Goal: Task Accomplishment & Management: Use online tool/utility

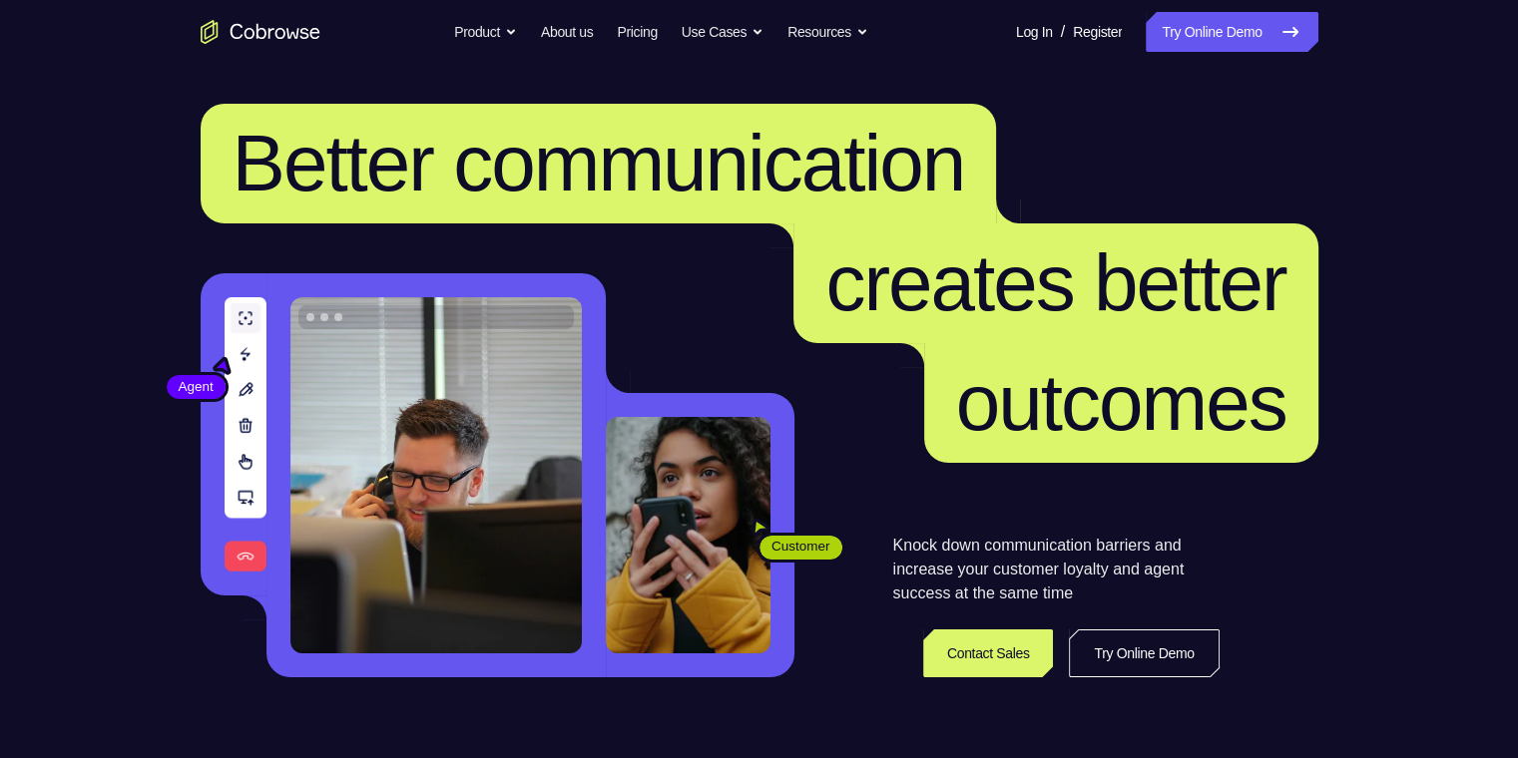
scroll to position [100, 0]
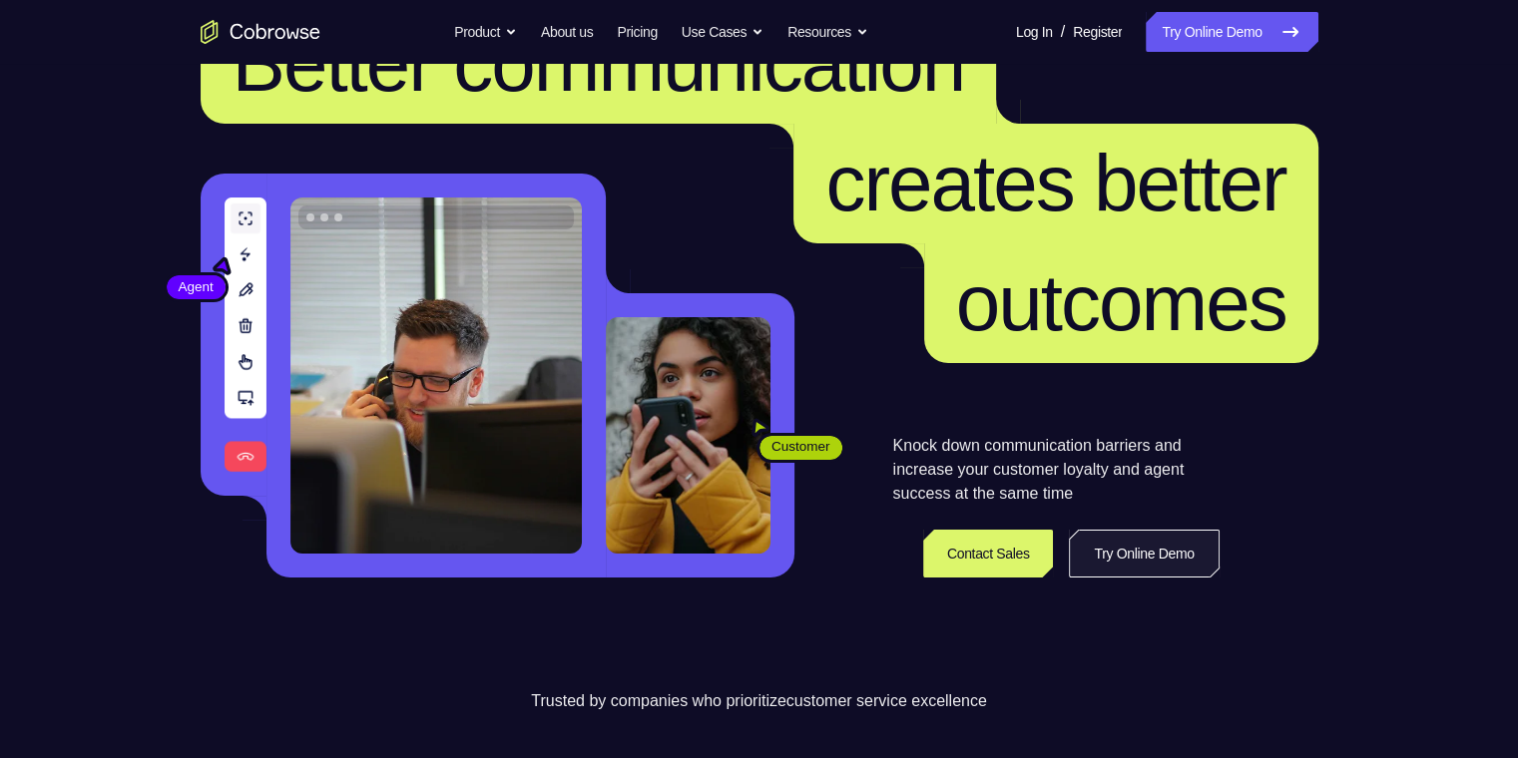
click at [483, 484] on link "Try Online Demo" at bounding box center [1144, 554] width 150 height 48
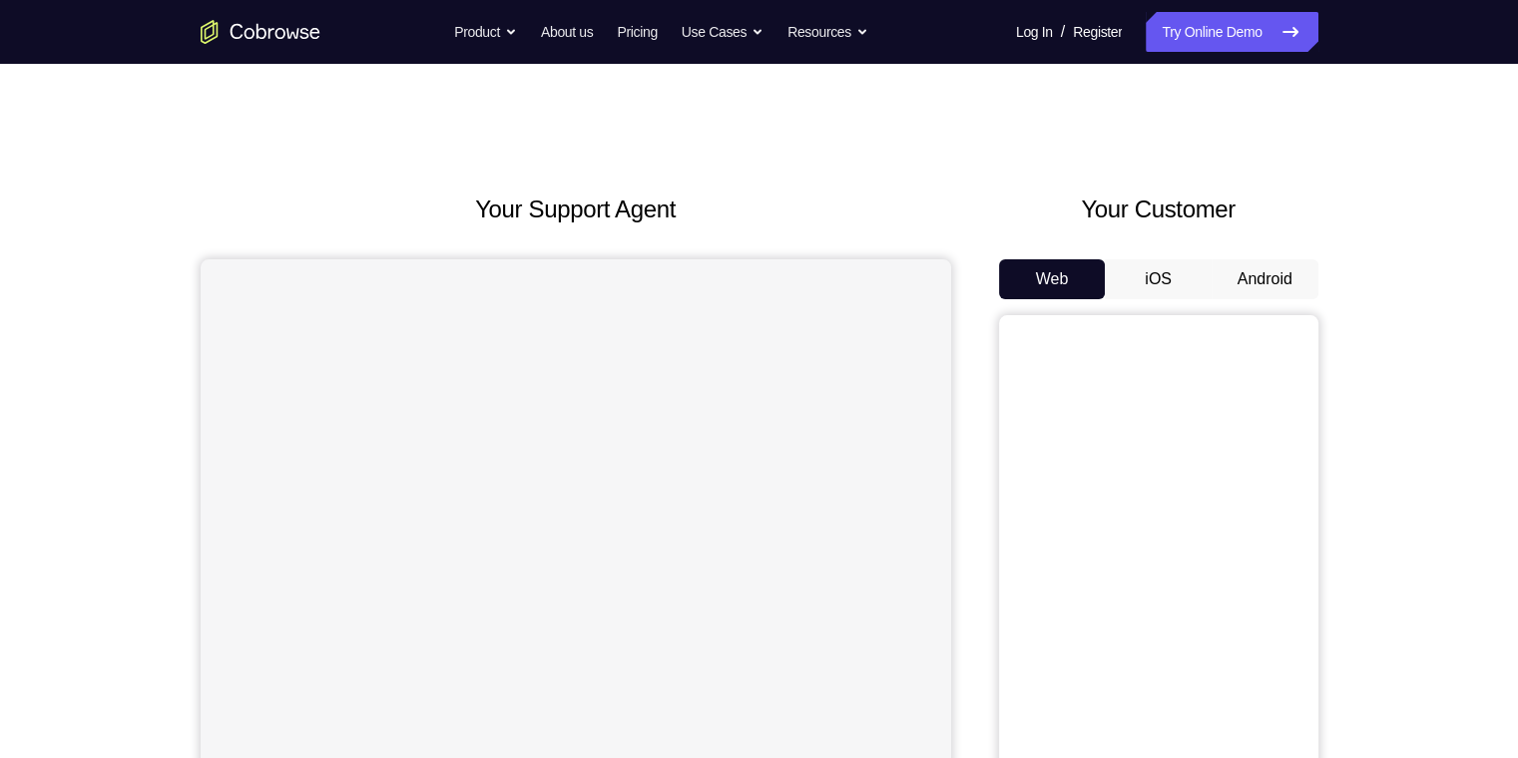
click at [1265, 274] on button "Android" at bounding box center [1265, 279] width 107 height 40
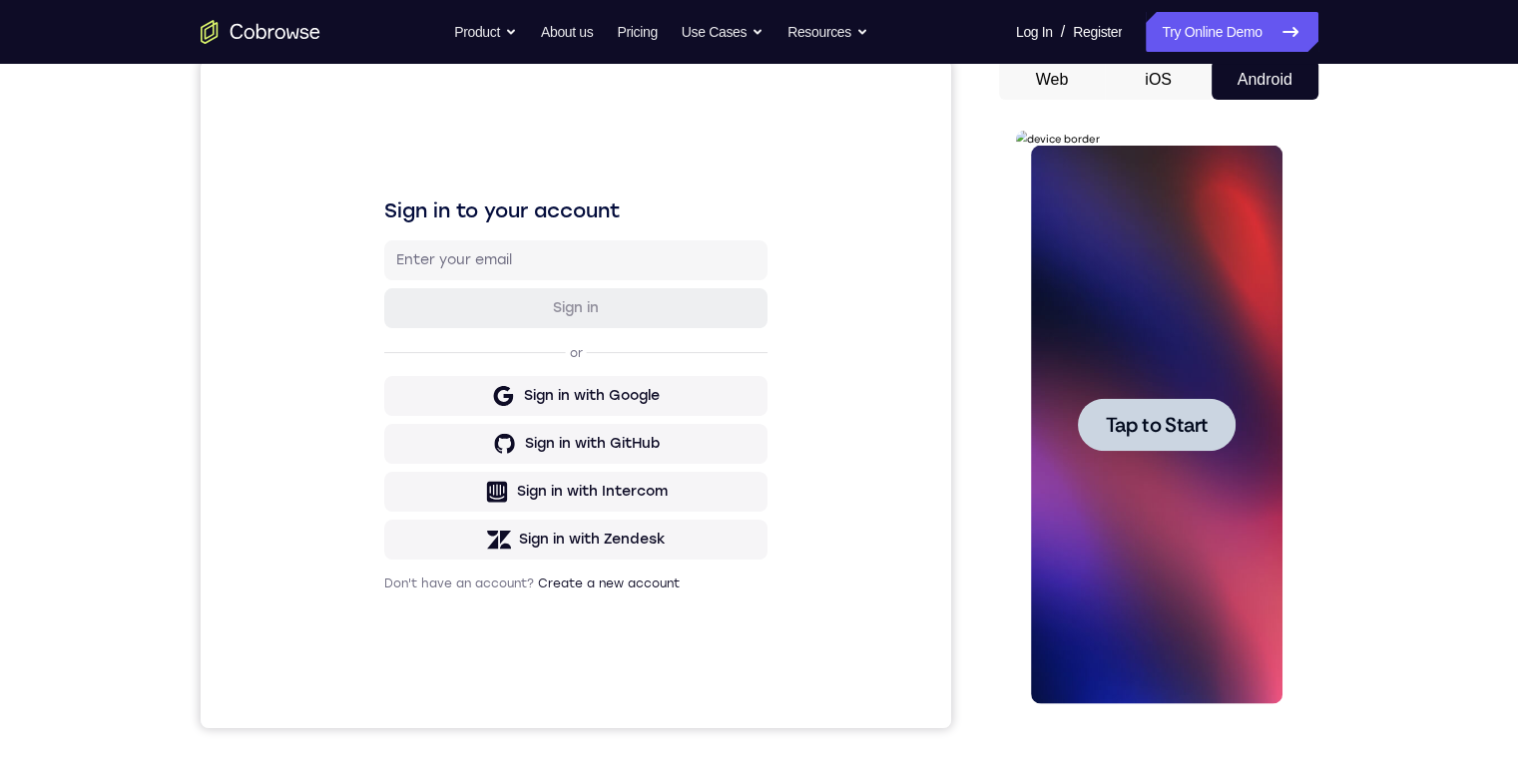
click at [1176, 423] on span "Tap to Start" at bounding box center [1157, 425] width 102 height 20
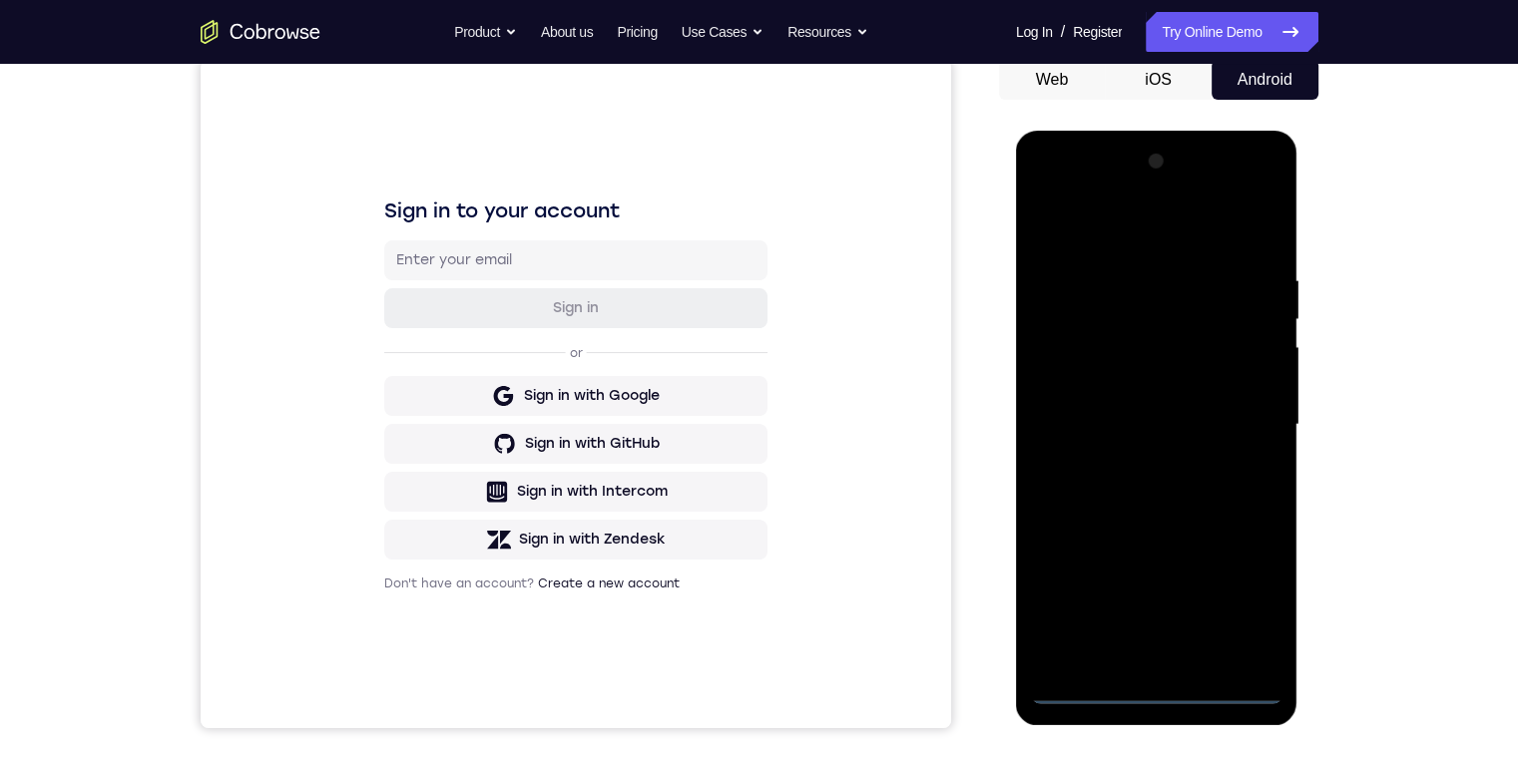
drag, startPoint x: 1166, startPoint y: 683, endPoint x: 1148, endPoint y: 697, distance: 22.8
click at [1162, 688] on div at bounding box center [1156, 425] width 251 height 559
click at [1149, 679] on div at bounding box center [1156, 425] width 251 height 559
click at [1149, 684] on div at bounding box center [1156, 425] width 251 height 559
click at [1154, 685] on div at bounding box center [1156, 425] width 251 height 559
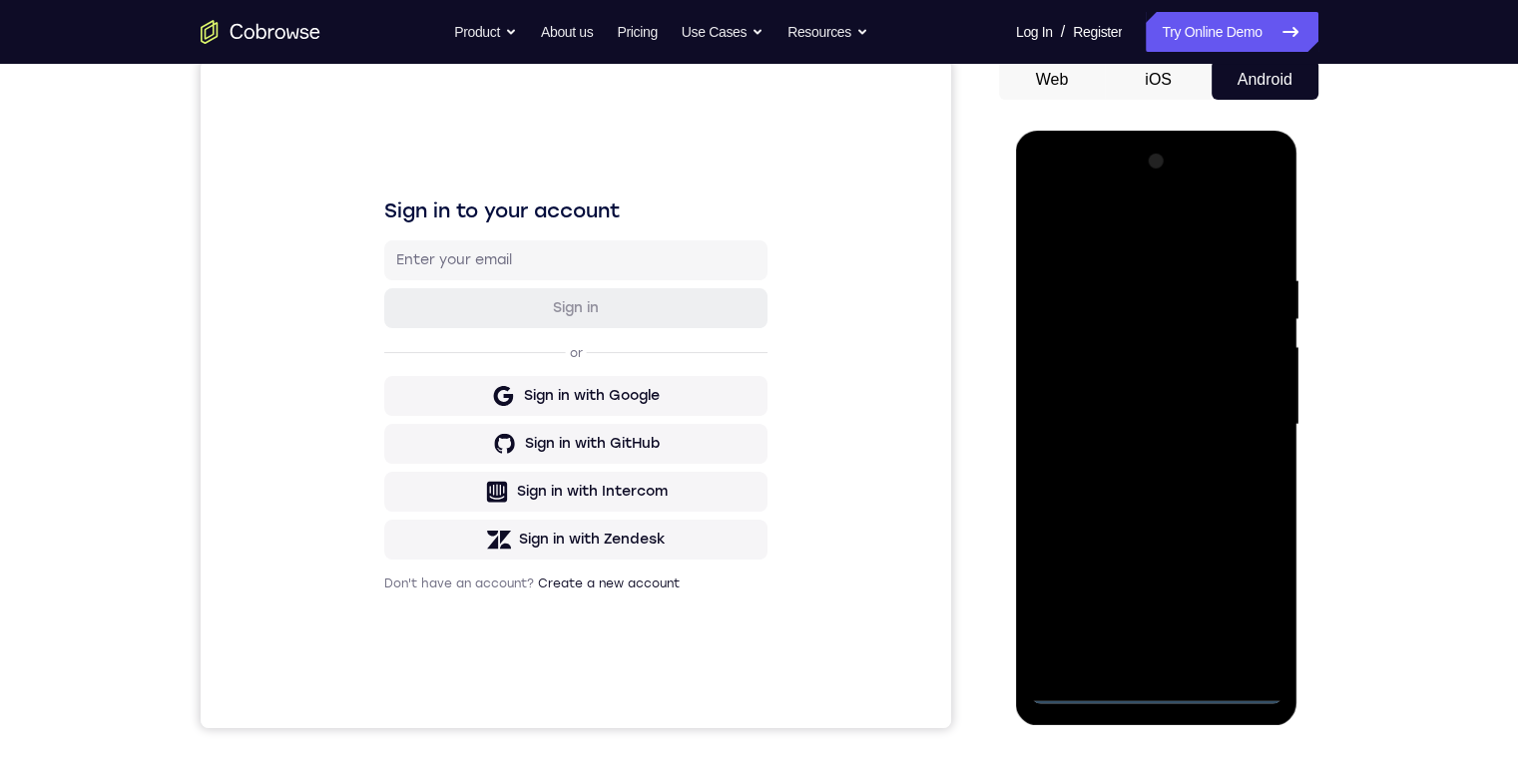
click at [1154, 685] on div at bounding box center [1156, 425] width 251 height 559
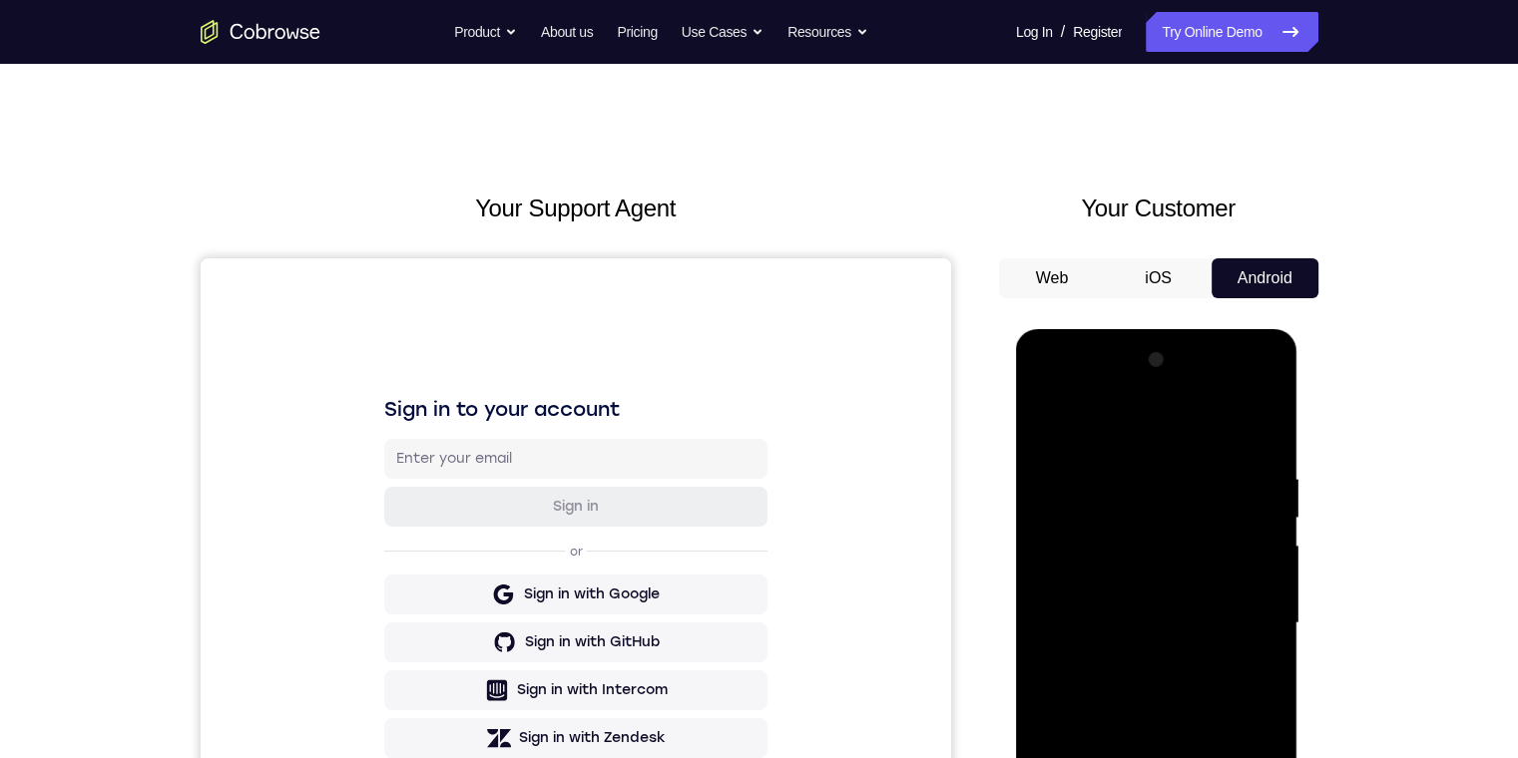
scroll to position [200, 0]
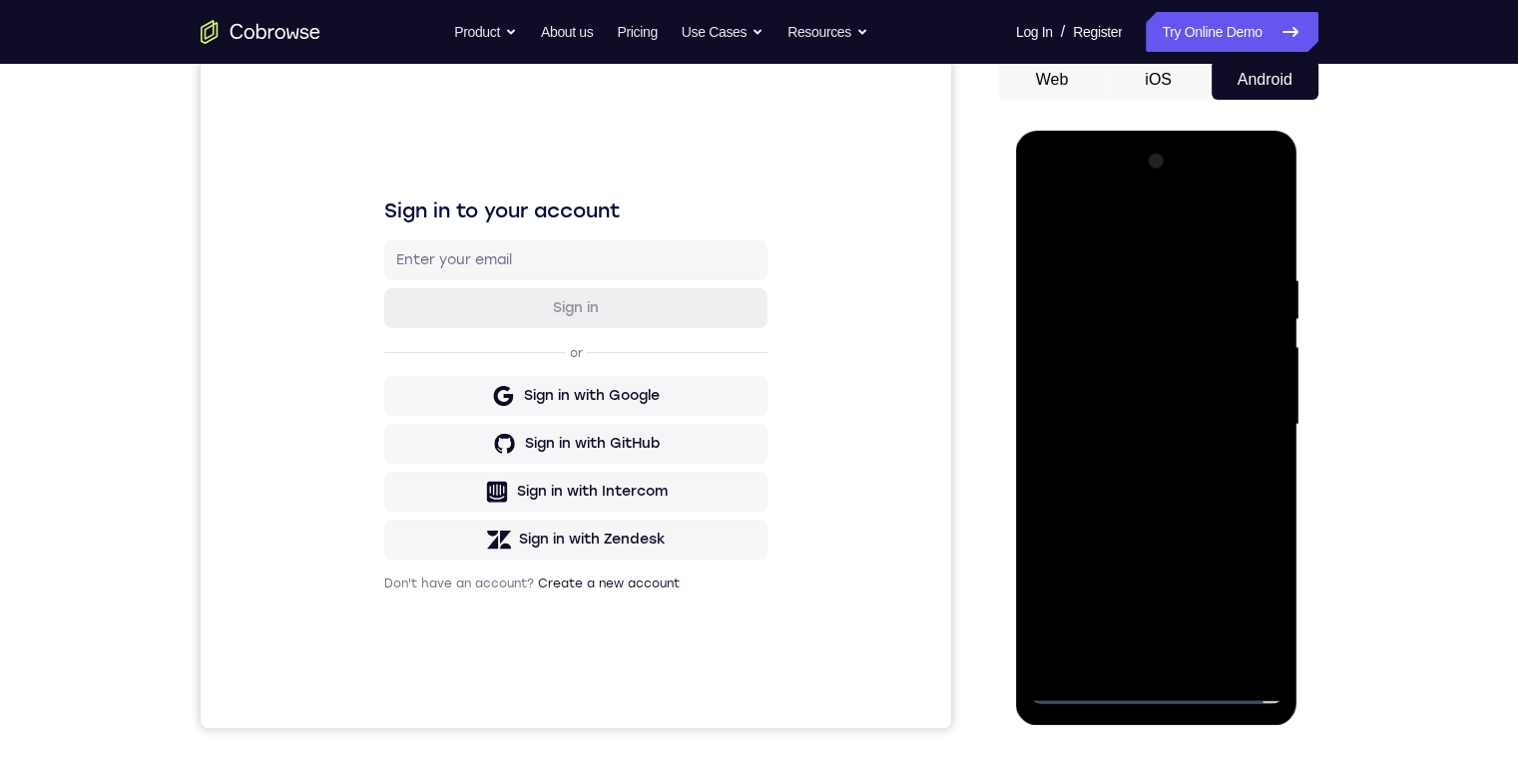
click at [1151, 680] on div at bounding box center [1156, 425] width 251 height 559
click at [1152, 705] on div at bounding box center [1157, 428] width 282 height 595
drag, startPoint x: 1215, startPoint y: 670, endPoint x: 1235, endPoint y: 694, distance: 31.2
click at [1234, 697] on div at bounding box center [1156, 425] width 251 height 559
click at [1237, 681] on div at bounding box center [1156, 425] width 251 height 559
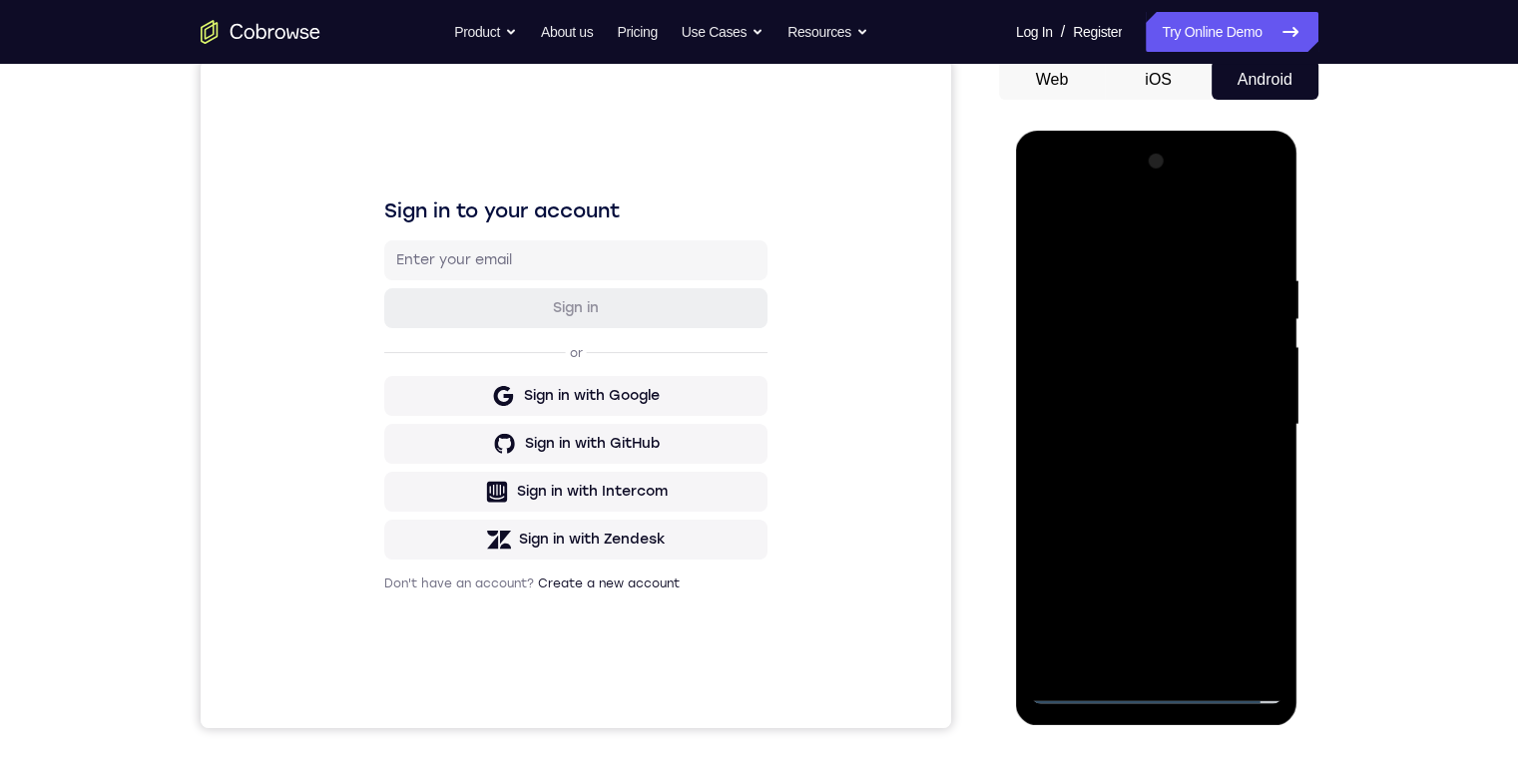
click at [1234, 696] on div at bounding box center [1156, 425] width 251 height 559
click at [1226, 678] on div at bounding box center [1156, 425] width 251 height 559
drag, startPoint x: 1151, startPoint y: 679, endPoint x: 1162, endPoint y: 719, distance: 41.4
click at [1159, 713] on div at bounding box center [1157, 428] width 282 height 595
click at [1162, 692] on div at bounding box center [1156, 425] width 251 height 559
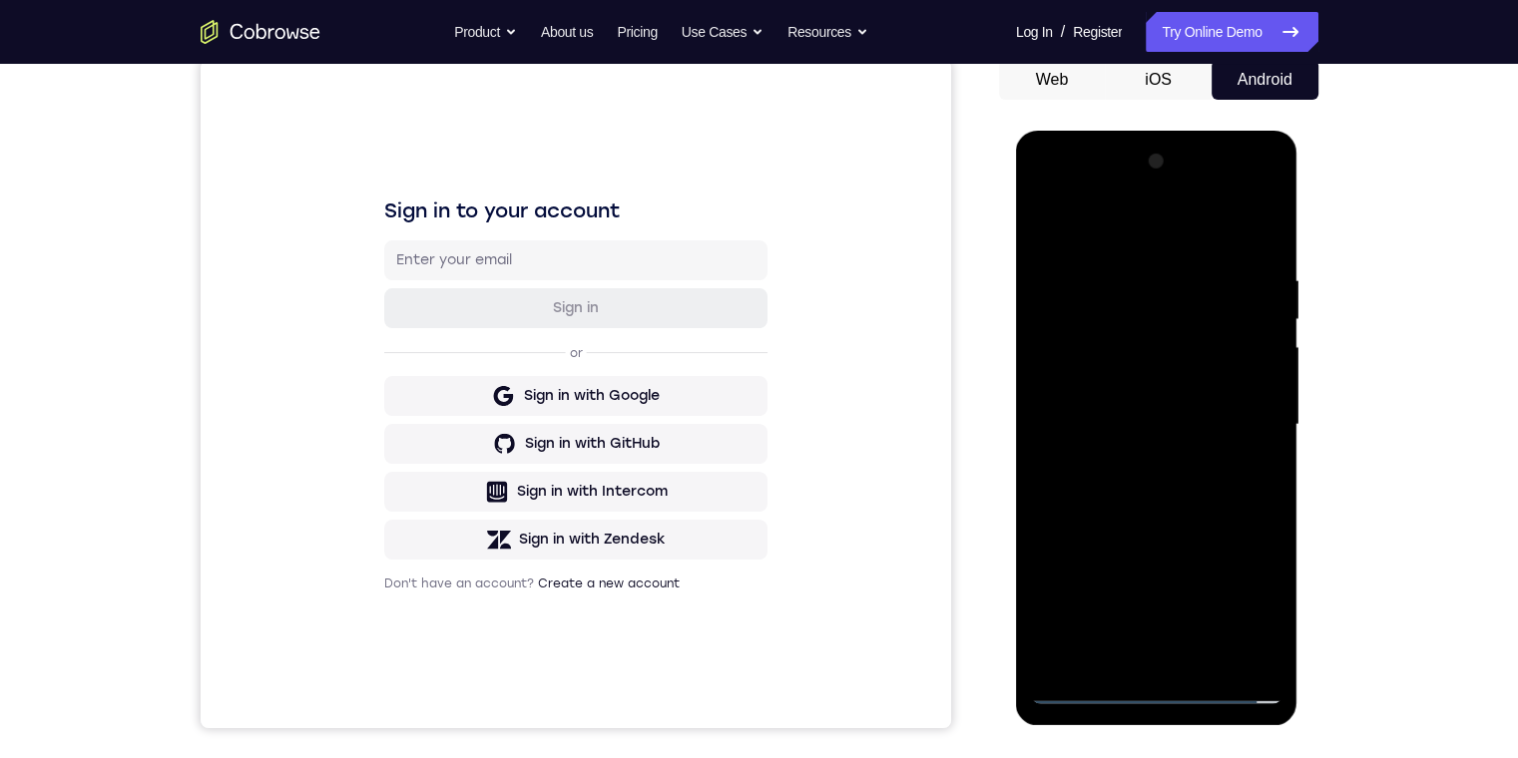
click at [1158, 674] on div at bounding box center [1156, 425] width 251 height 559
drag, startPoint x: 1153, startPoint y: 662, endPoint x: 1158, endPoint y: 695, distance: 33.3
click at [1158, 695] on div at bounding box center [1156, 425] width 251 height 559
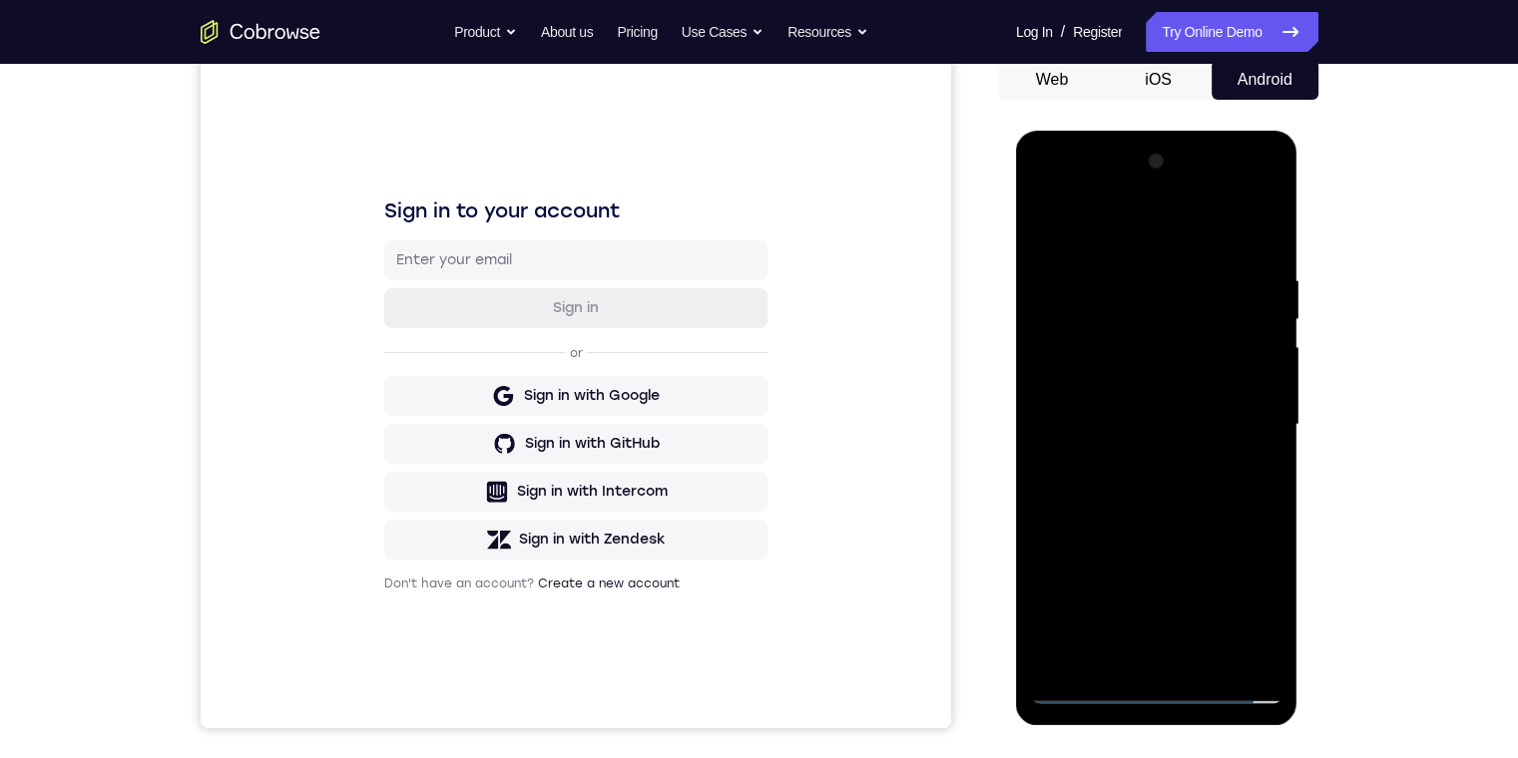
click at [1158, 695] on div at bounding box center [1156, 425] width 251 height 559
drag, startPoint x: 1158, startPoint y: 695, endPoint x: 2182, endPoint y: 863, distance: 1037.7
click at [1158, 695] on div at bounding box center [1156, 425] width 251 height 559
click at [1118, 652] on div at bounding box center [1156, 425] width 251 height 559
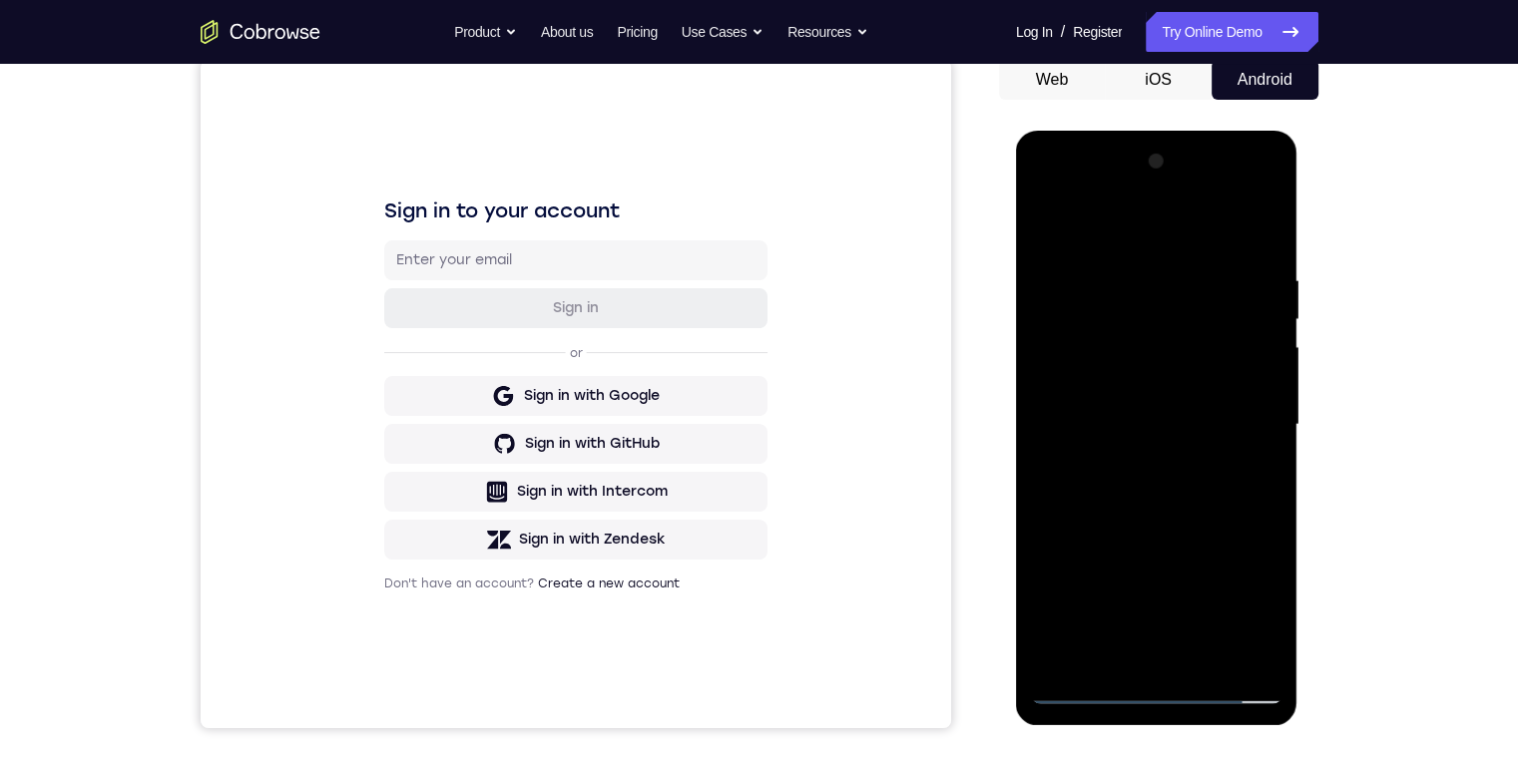
click at [1118, 652] on div at bounding box center [1156, 425] width 251 height 559
click at [1058, 658] on div at bounding box center [1156, 425] width 251 height 559
click at [1127, 579] on div at bounding box center [1156, 425] width 251 height 559
click at [1054, 589] on div at bounding box center [1156, 425] width 251 height 559
click at [1131, 615] on div at bounding box center [1156, 425] width 251 height 559
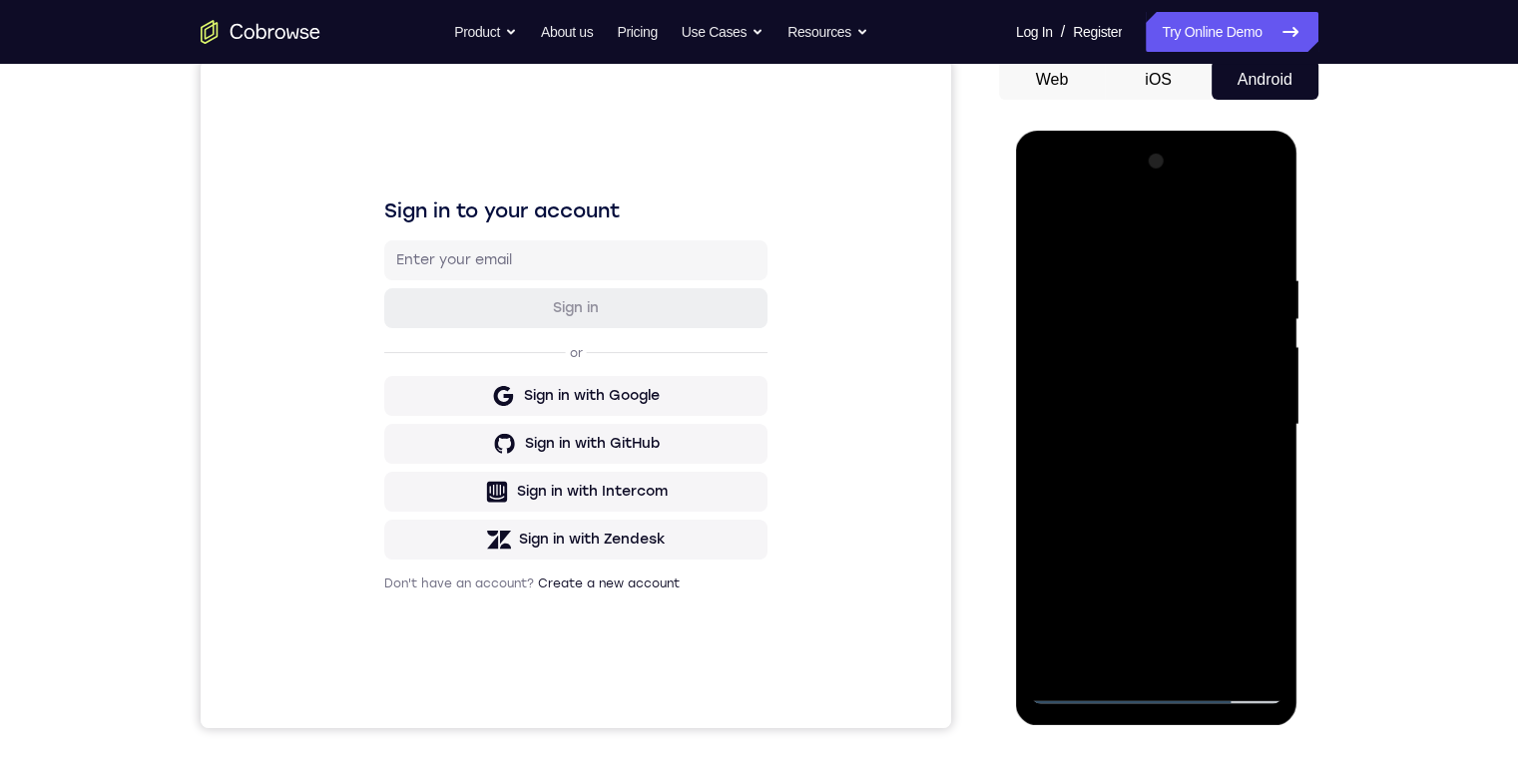
click at [1098, 544] on div at bounding box center [1156, 425] width 251 height 559
click at [1182, 611] on div at bounding box center [1156, 425] width 251 height 559
click at [1246, 538] on div at bounding box center [1156, 425] width 251 height 559
click at [1246, 537] on div at bounding box center [1156, 425] width 251 height 559
click at [1245, 537] on div at bounding box center [1156, 425] width 251 height 559
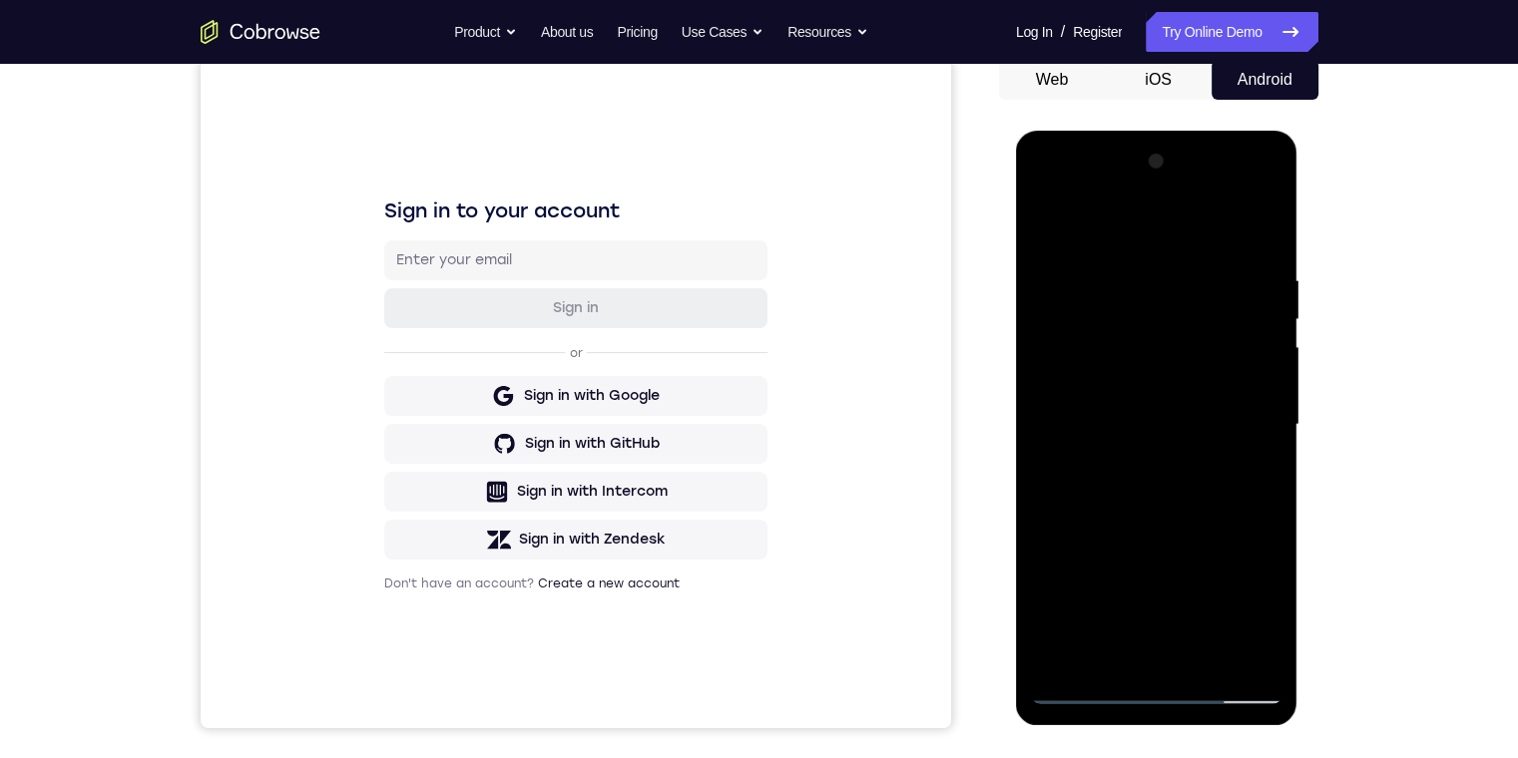
click at [1261, 612] on div at bounding box center [1156, 425] width 251 height 559
click at [1230, 589] on div at bounding box center [1156, 425] width 251 height 559
click at [1260, 649] on div at bounding box center [1156, 425] width 251 height 559
click at [1093, 325] on div at bounding box center [1156, 425] width 251 height 559
click at [1076, 414] on div at bounding box center [1156, 425] width 251 height 559
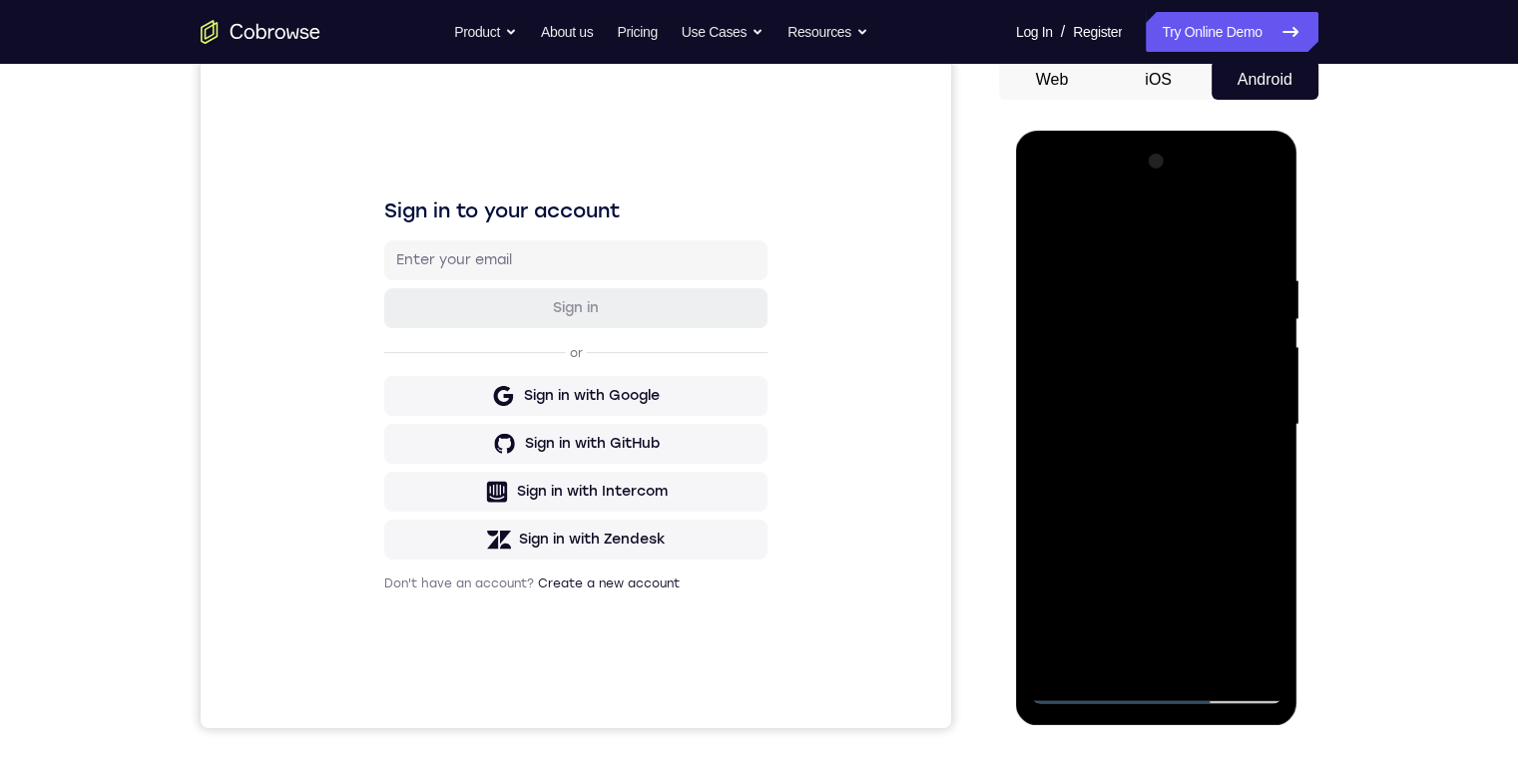
click at [1050, 649] on div at bounding box center [1156, 425] width 251 height 559
click at [1263, 543] on div at bounding box center [1156, 425] width 251 height 559
click at [1190, 547] on div at bounding box center [1156, 425] width 251 height 559
click at [1097, 543] on div at bounding box center [1156, 425] width 251 height 559
click at [1139, 540] on div at bounding box center [1156, 425] width 251 height 559
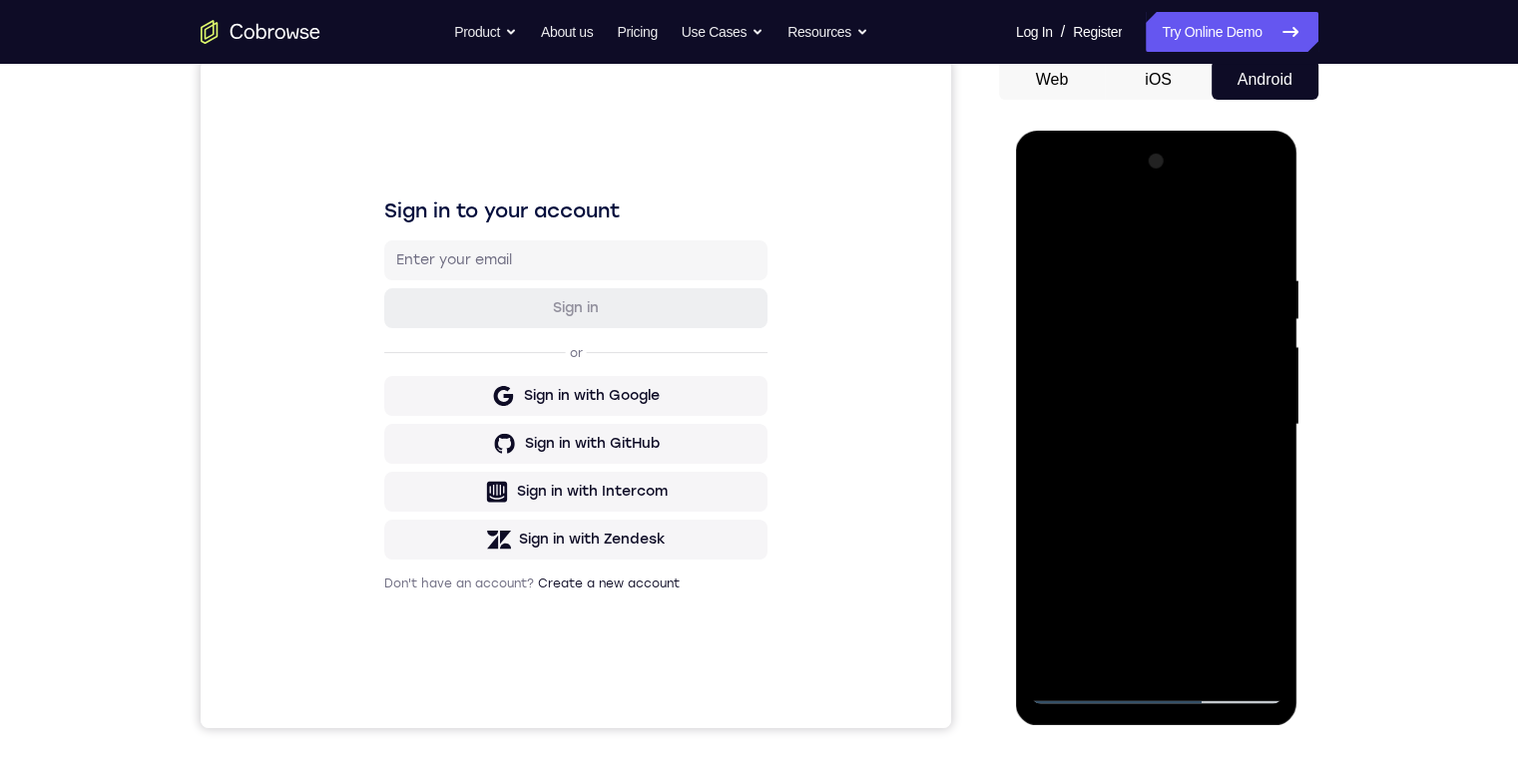
click at [1159, 540] on div at bounding box center [1156, 425] width 251 height 559
click at [1119, 536] on div at bounding box center [1156, 425] width 251 height 559
click at [1050, 539] on div at bounding box center [1156, 425] width 251 height 559
click at [1265, 619] on div at bounding box center [1156, 425] width 251 height 559
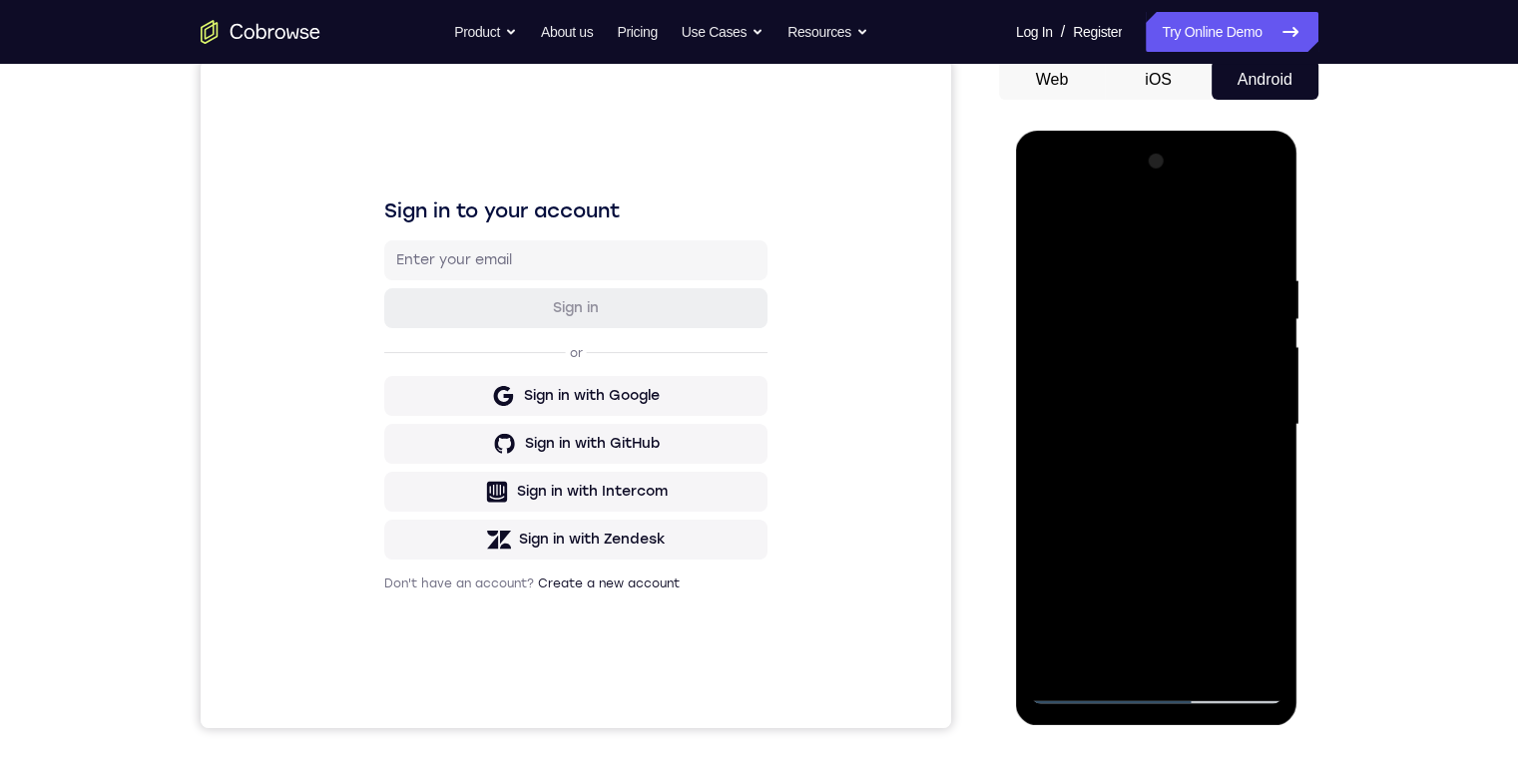
click at [1265, 619] on div at bounding box center [1156, 425] width 251 height 559
click at [1170, 539] on div at bounding box center [1156, 425] width 251 height 559
click at [1117, 543] on div at bounding box center [1156, 425] width 251 height 559
click at [1044, 543] on div at bounding box center [1156, 425] width 251 height 559
click at [1073, 539] on div at bounding box center [1156, 425] width 251 height 559
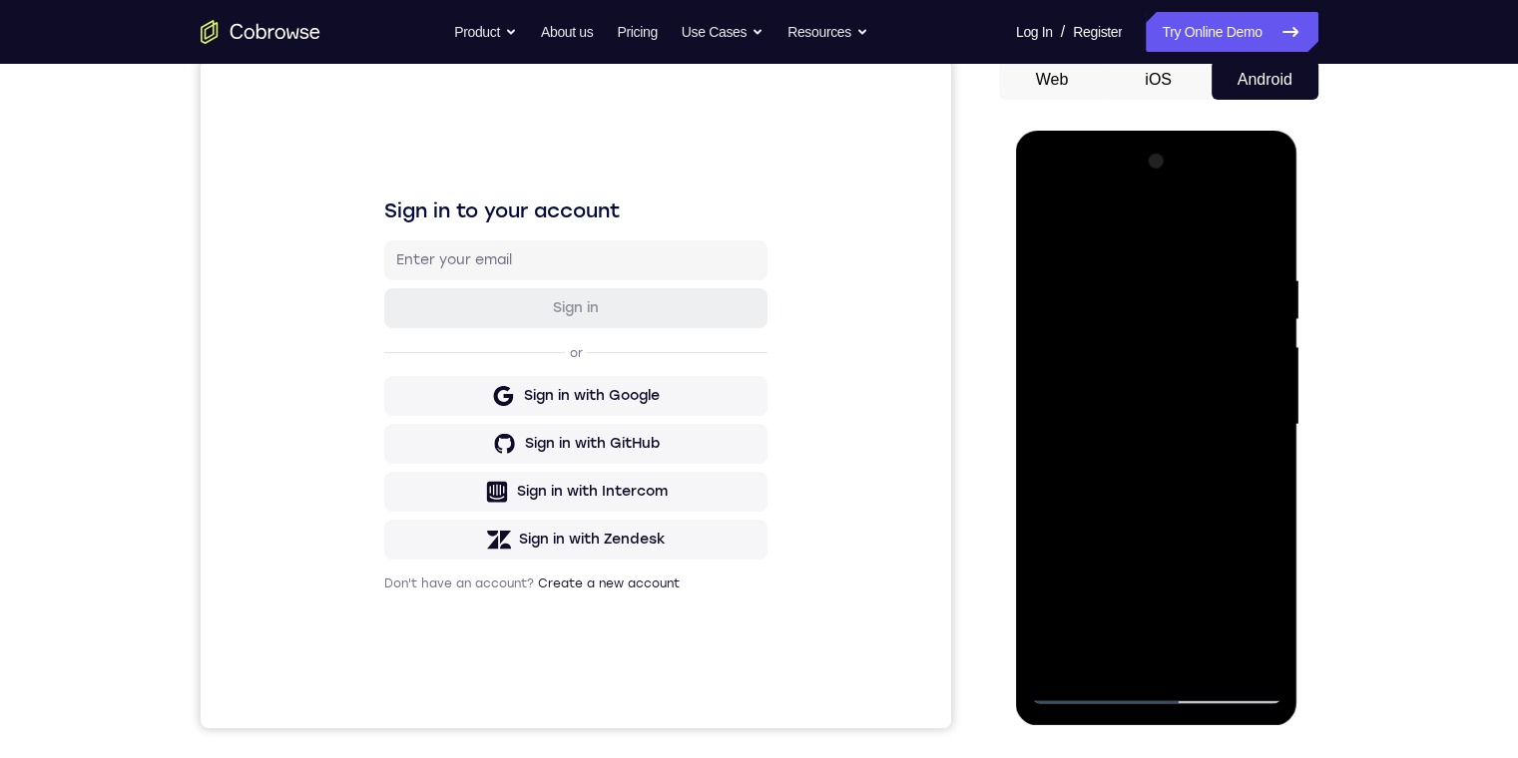
click at [1122, 540] on div at bounding box center [1156, 425] width 251 height 559
click at [1043, 551] on div at bounding box center [1156, 425] width 251 height 559
click at [1045, 390] on div at bounding box center [1156, 425] width 251 height 559
click at [1046, 388] on div at bounding box center [1156, 425] width 251 height 559
click at [1046, 511] on div at bounding box center [1156, 425] width 251 height 559
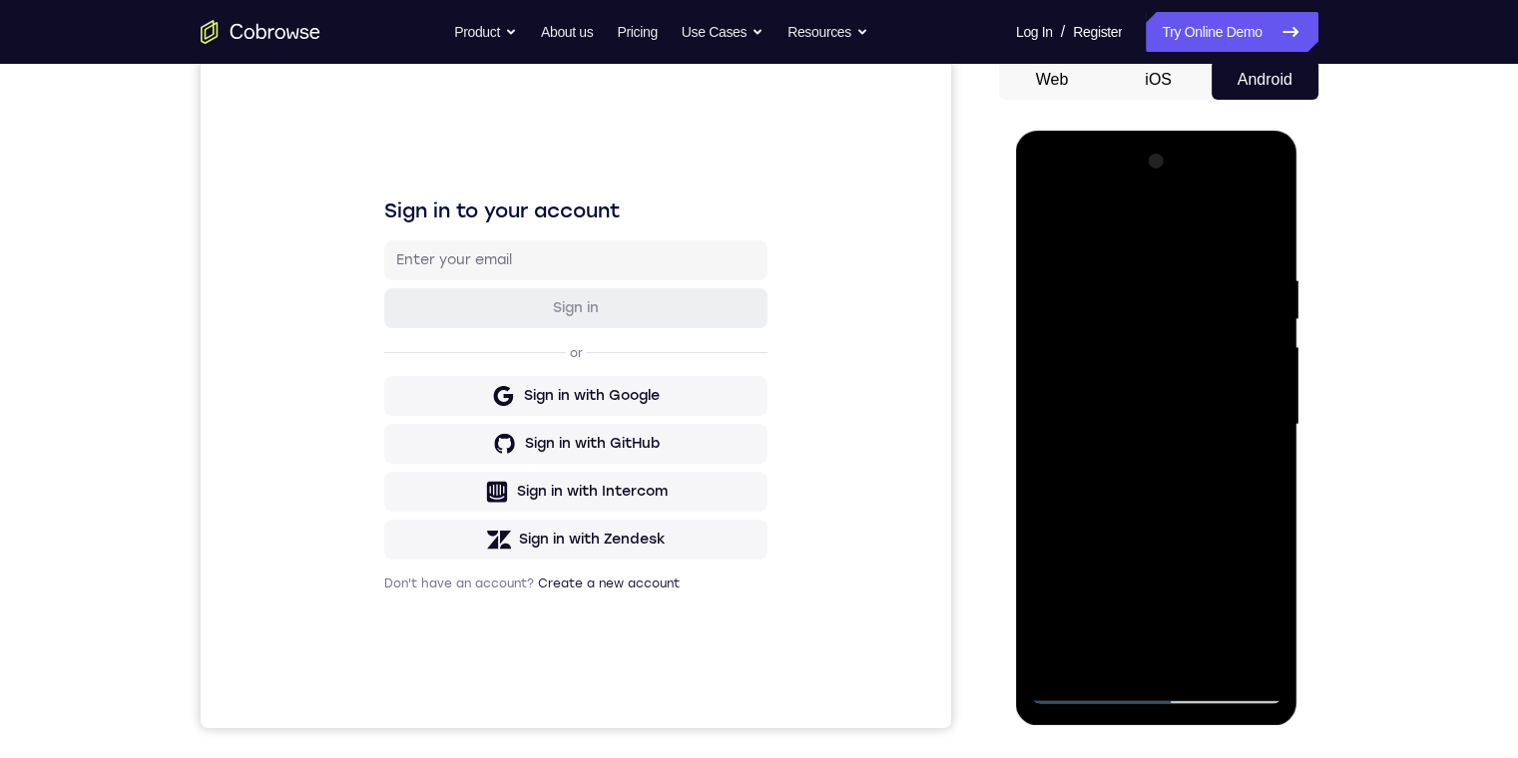
click at [1066, 503] on div at bounding box center [1156, 425] width 251 height 559
click at [1095, 508] on div at bounding box center [1156, 425] width 251 height 559
click at [1060, 577] on div at bounding box center [1156, 425] width 251 height 559
drag, startPoint x: 1177, startPoint y: 616, endPoint x: 1165, endPoint y: 615, distance: 12.0
click at [1174, 615] on div at bounding box center [1156, 425] width 251 height 559
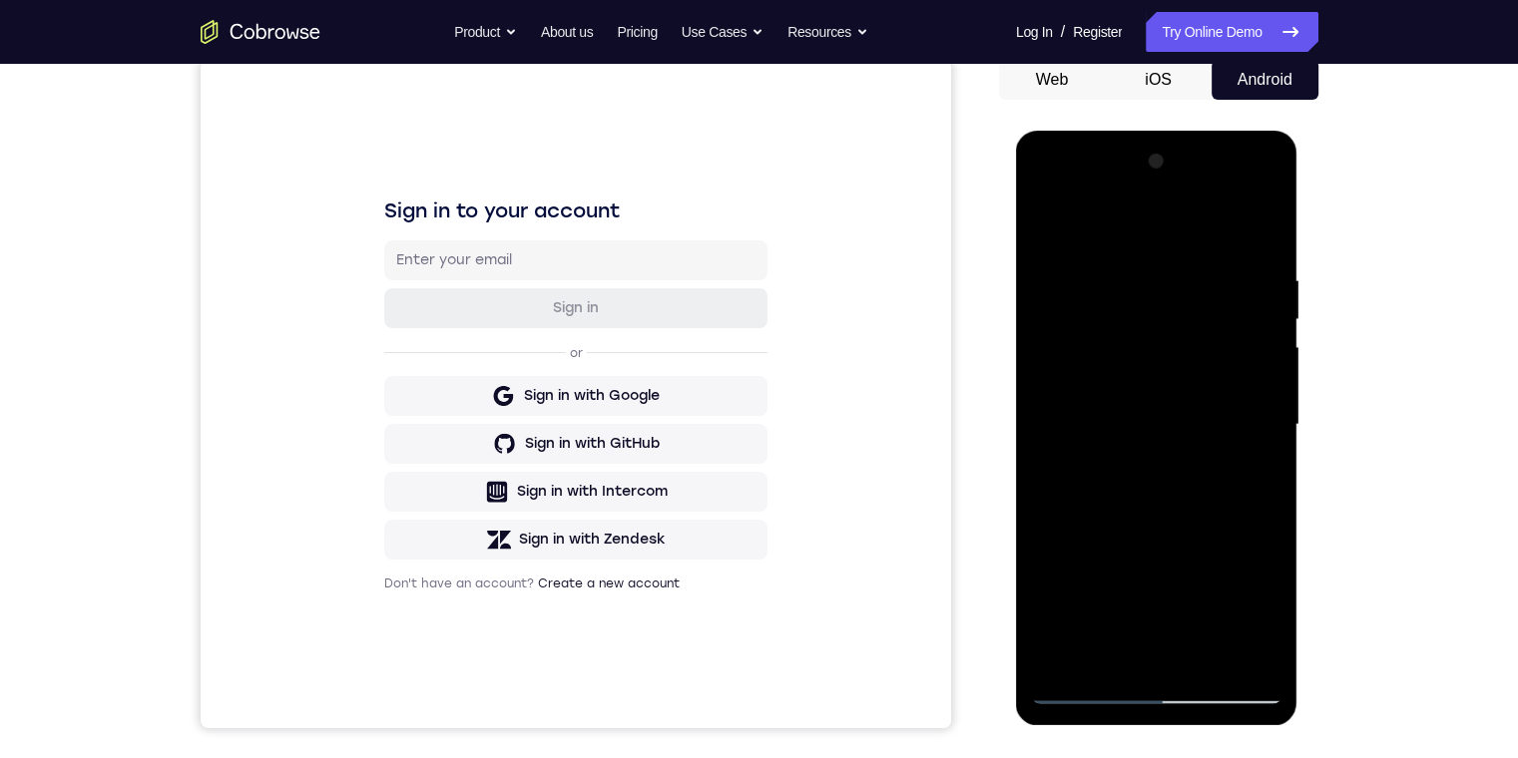
click at [1057, 571] on div at bounding box center [1156, 425] width 251 height 559
click at [1202, 621] on div at bounding box center [1156, 425] width 251 height 559
click at [1052, 574] on div at bounding box center [1156, 425] width 251 height 559
click at [1042, 651] on div at bounding box center [1156, 425] width 251 height 559
click at [1073, 572] on div at bounding box center [1156, 425] width 251 height 559
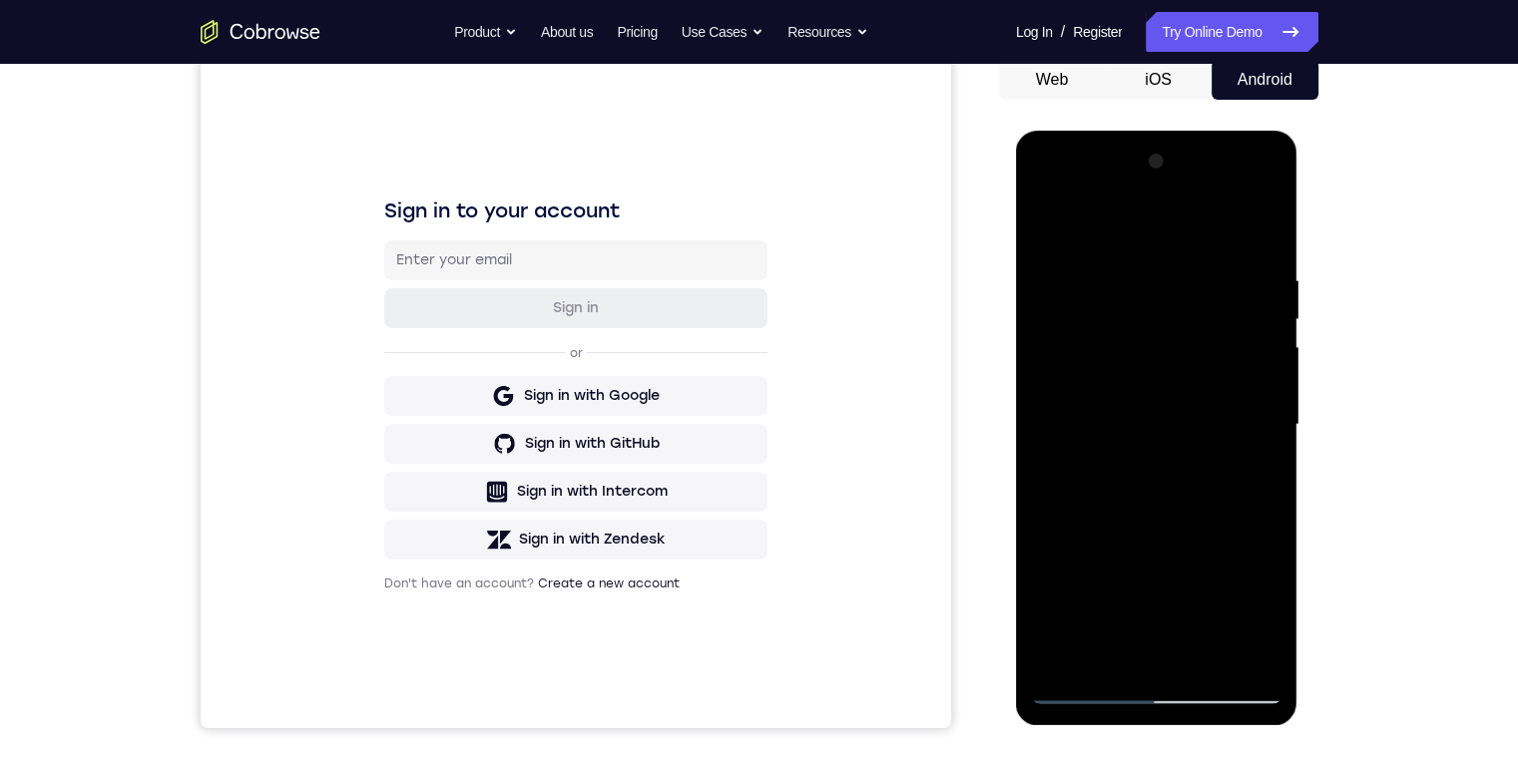
click at [1126, 436] on div at bounding box center [1156, 425] width 251 height 559
click at [1162, 477] on div at bounding box center [1156, 425] width 251 height 559
click at [1162, 478] on div at bounding box center [1156, 425] width 251 height 559
click at [1143, 435] on div at bounding box center [1156, 425] width 251 height 559
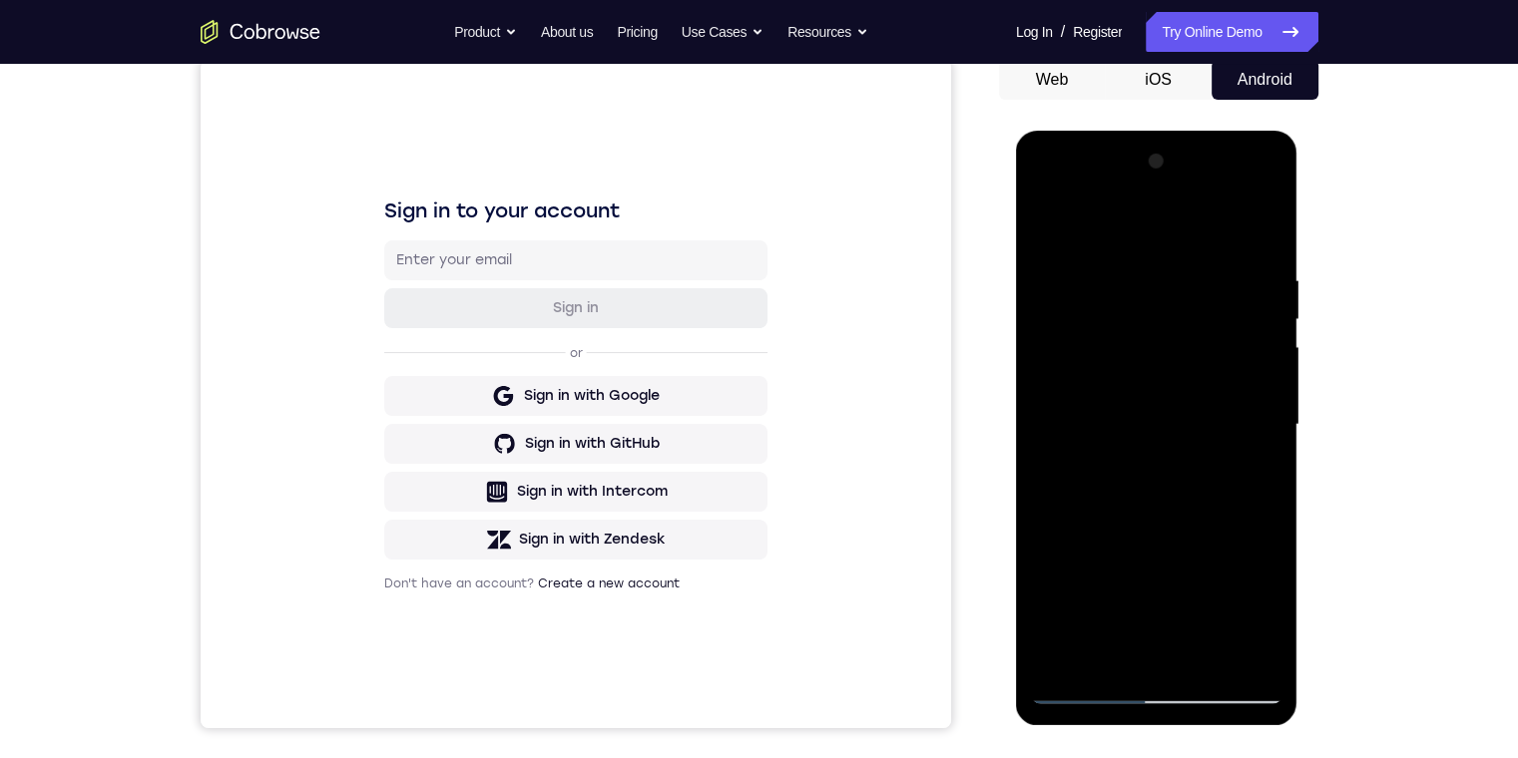
click at [1165, 478] on div at bounding box center [1156, 425] width 251 height 559
click at [1130, 441] on div at bounding box center [1156, 425] width 251 height 559
click at [1177, 463] on div at bounding box center [1156, 425] width 251 height 559
click at [1247, 392] on div at bounding box center [1156, 425] width 251 height 559
click at [1042, 200] on div at bounding box center [1156, 425] width 251 height 559
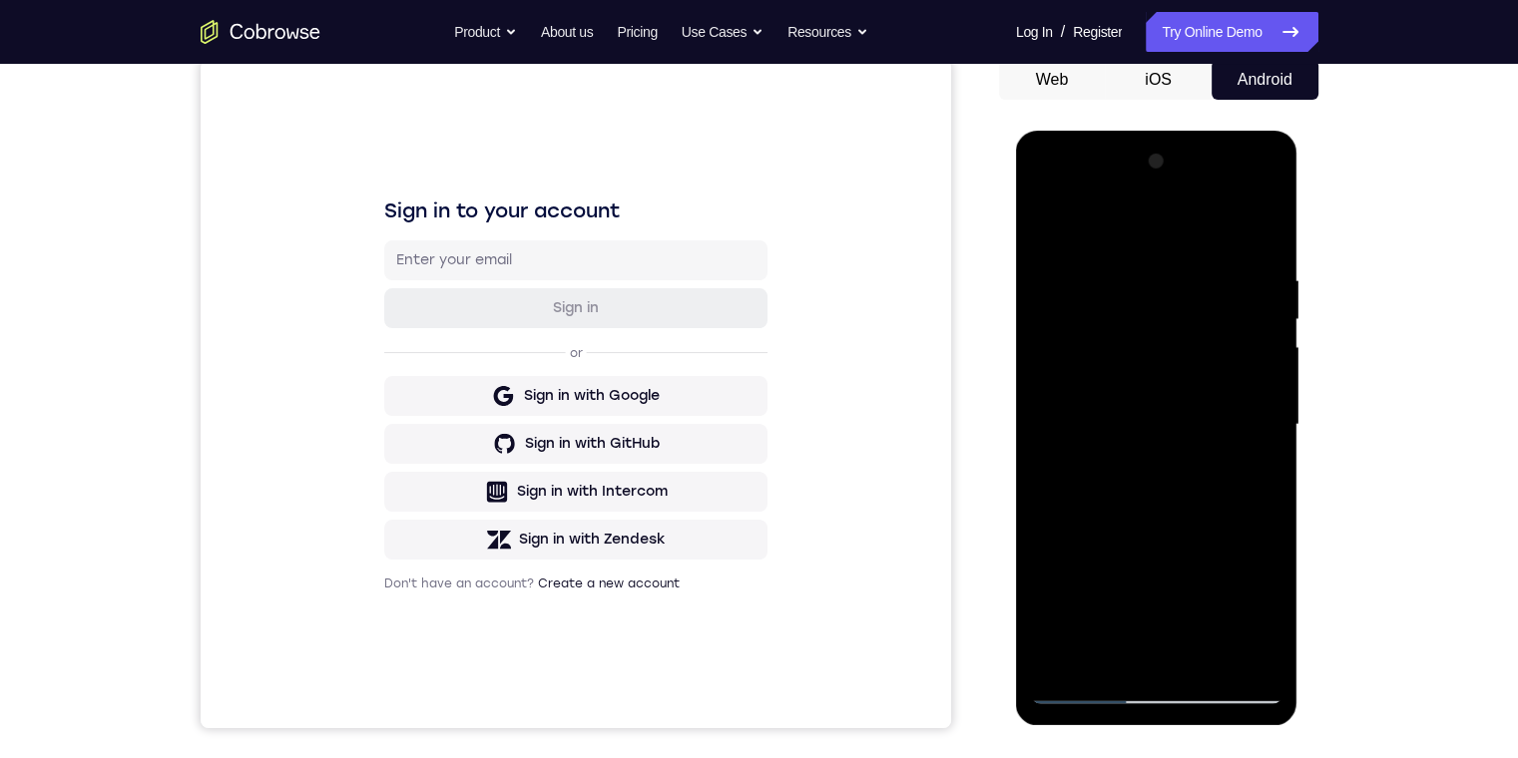
click at [1178, 232] on div at bounding box center [1156, 425] width 251 height 559
click at [1134, 223] on div at bounding box center [1156, 425] width 251 height 559
click at [1102, 228] on div at bounding box center [1156, 425] width 251 height 559
click at [1088, 225] on div at bounding box center [1156, 425] width 251 height 559
click at [1074, 226] on div at bounding box center [1156, 425] width 251 height 559
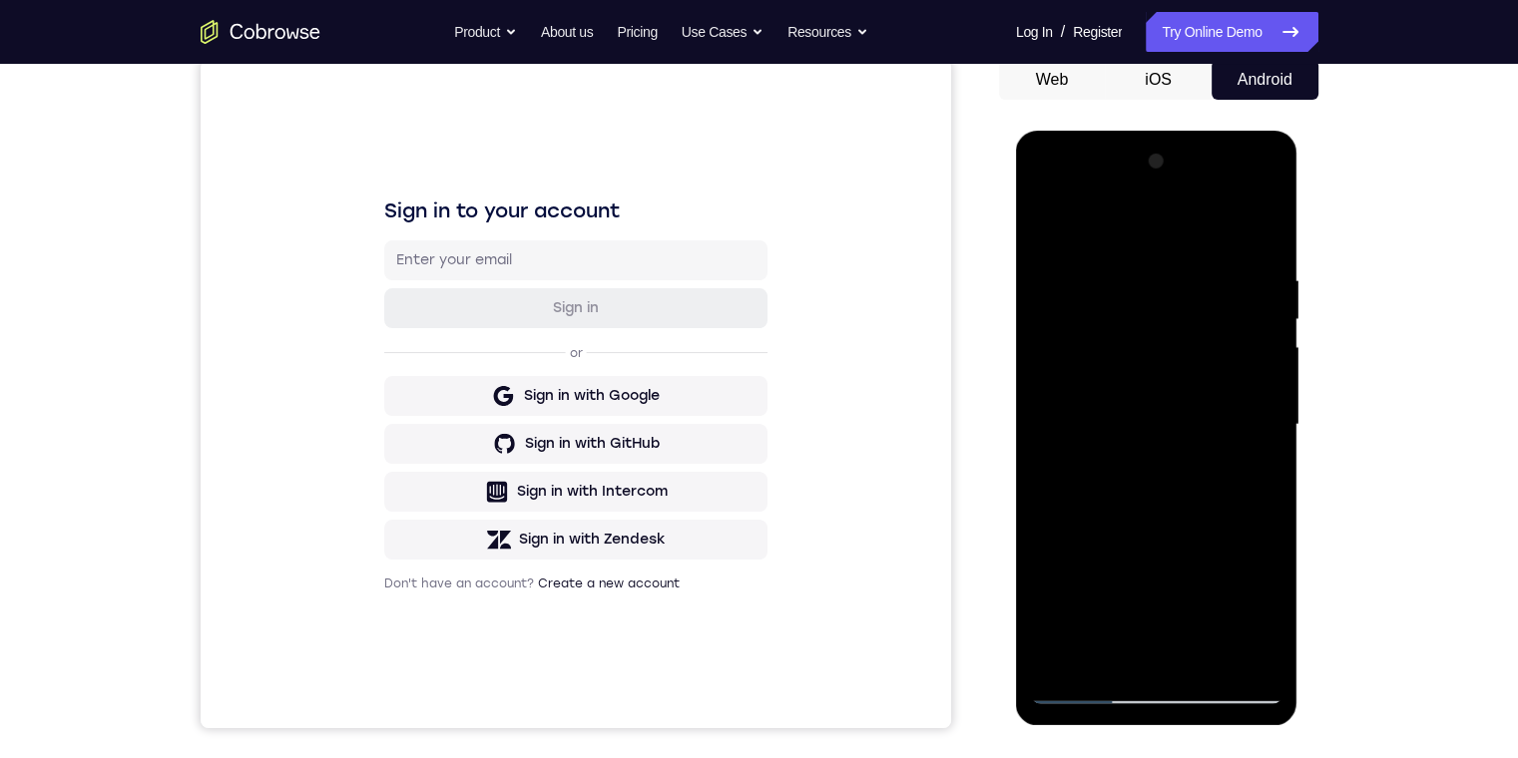
click at [1077, 226] on div at bounding box center [1156, 425] width 251 height 559
click at [1078, 226] on div at bounding box center [1156, 425] width 251 height 559
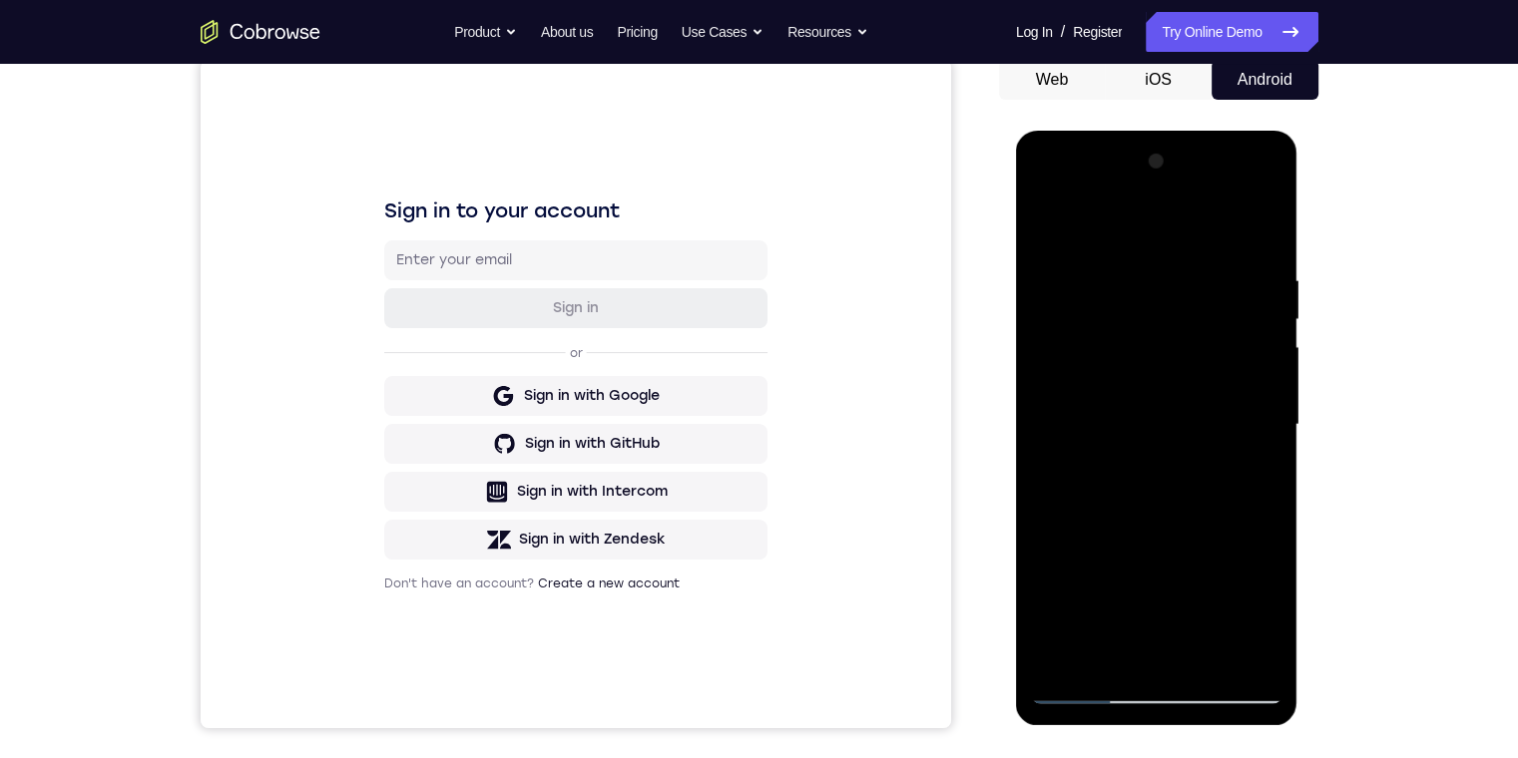
click at [1134, 220] on div at bounding box center [1156, 425] width 251 height 559
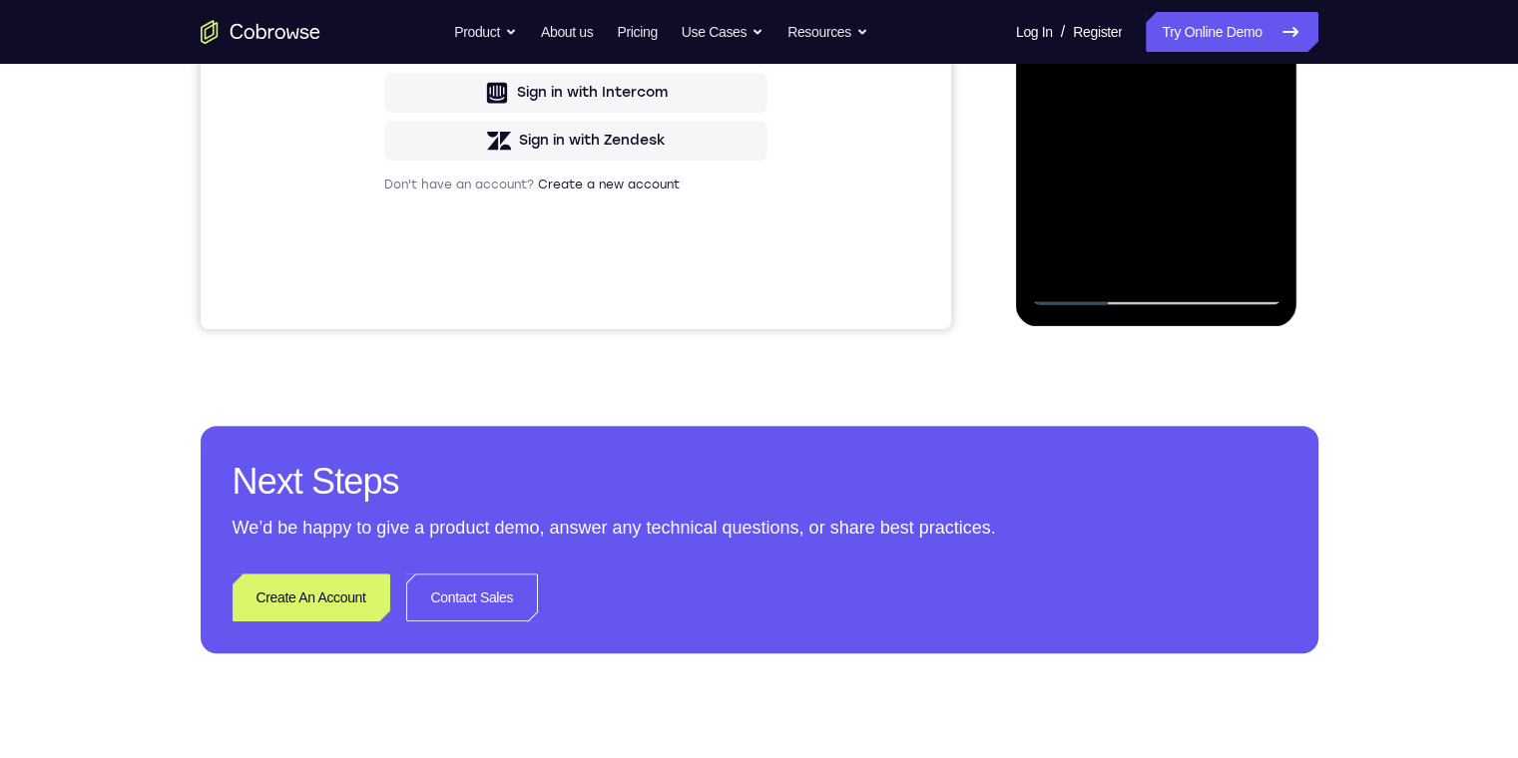
click at [1090, 0] on div at bounding box center [1156, 26] width 251 height 559
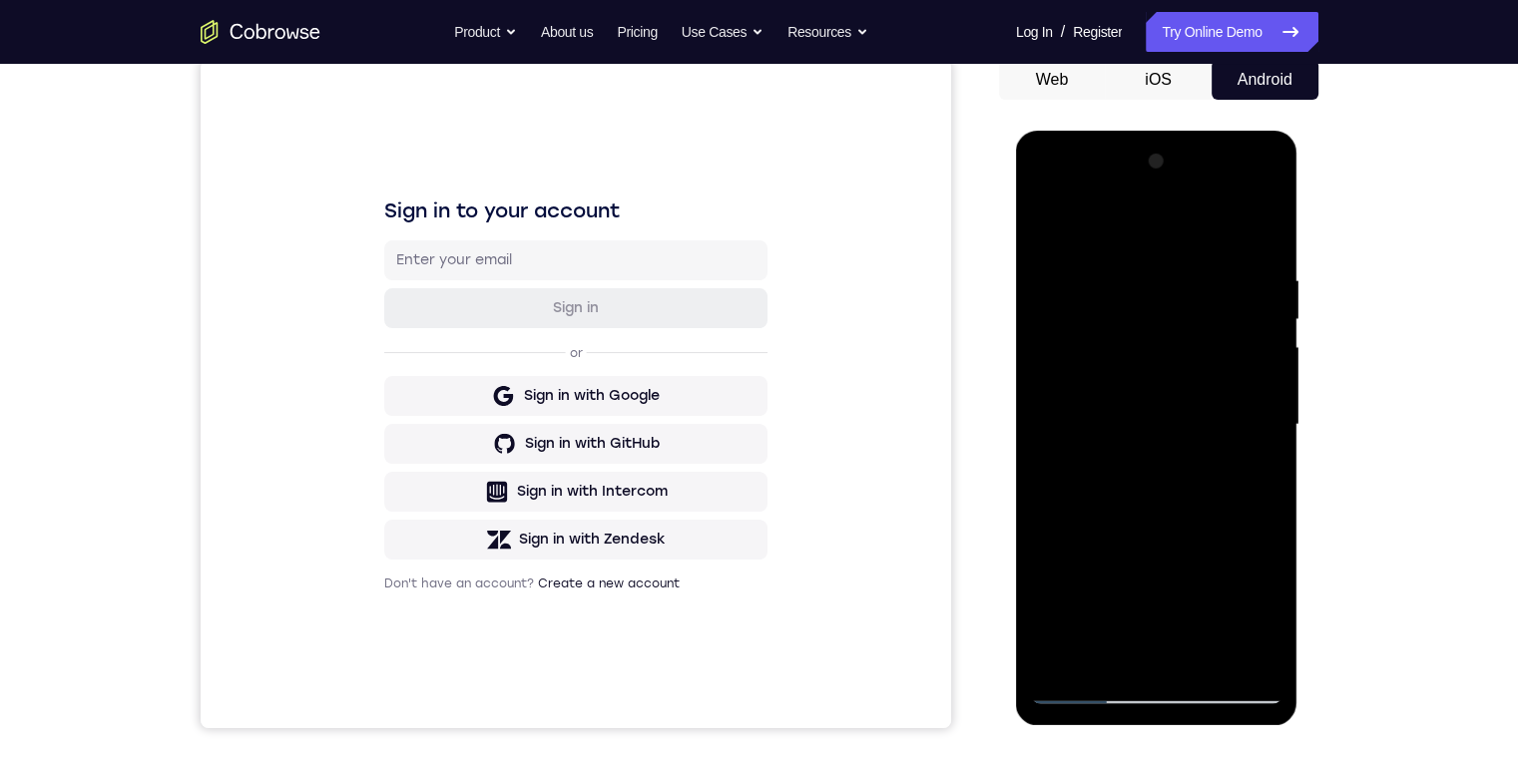
click at [1092, 311] on div at bounding box center [1156, 425] width 251 height 559
click at [1087, 687] on div at bounding box center [1156, 425] width 251 height 559
click at [1126, 432] on div at bounding box center [1156, 425] width 251 height 559
click at [1086, 682] on div at bounding box center [1156, 425] width 251 height 559
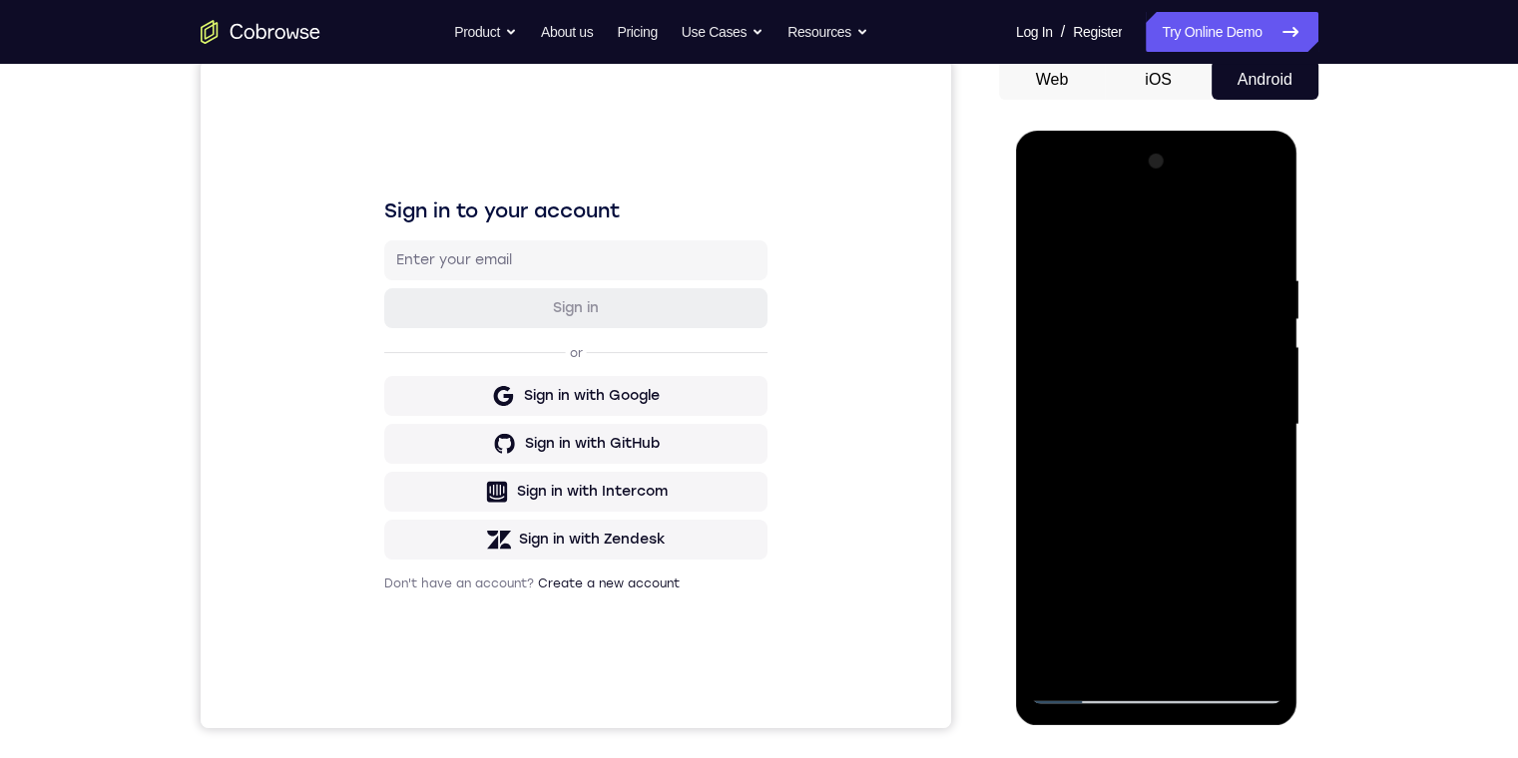
click at [1090, 687] on div at bounding box center [1156, 425] width 251 height 559
drag, startPoint x: 1089, startPoint y: 688, endPoint x: 1763, endPoint y: 511, distance: 697.4
click at [1089, 688] on div at bounding box center [1156, 425] width 251 height 559
click at [1089, 678] on div at bounding box center [1156, 425] width 251 height 559
click at [1144, 558] on div at bounding box center [1156, 425] width 251 height 559
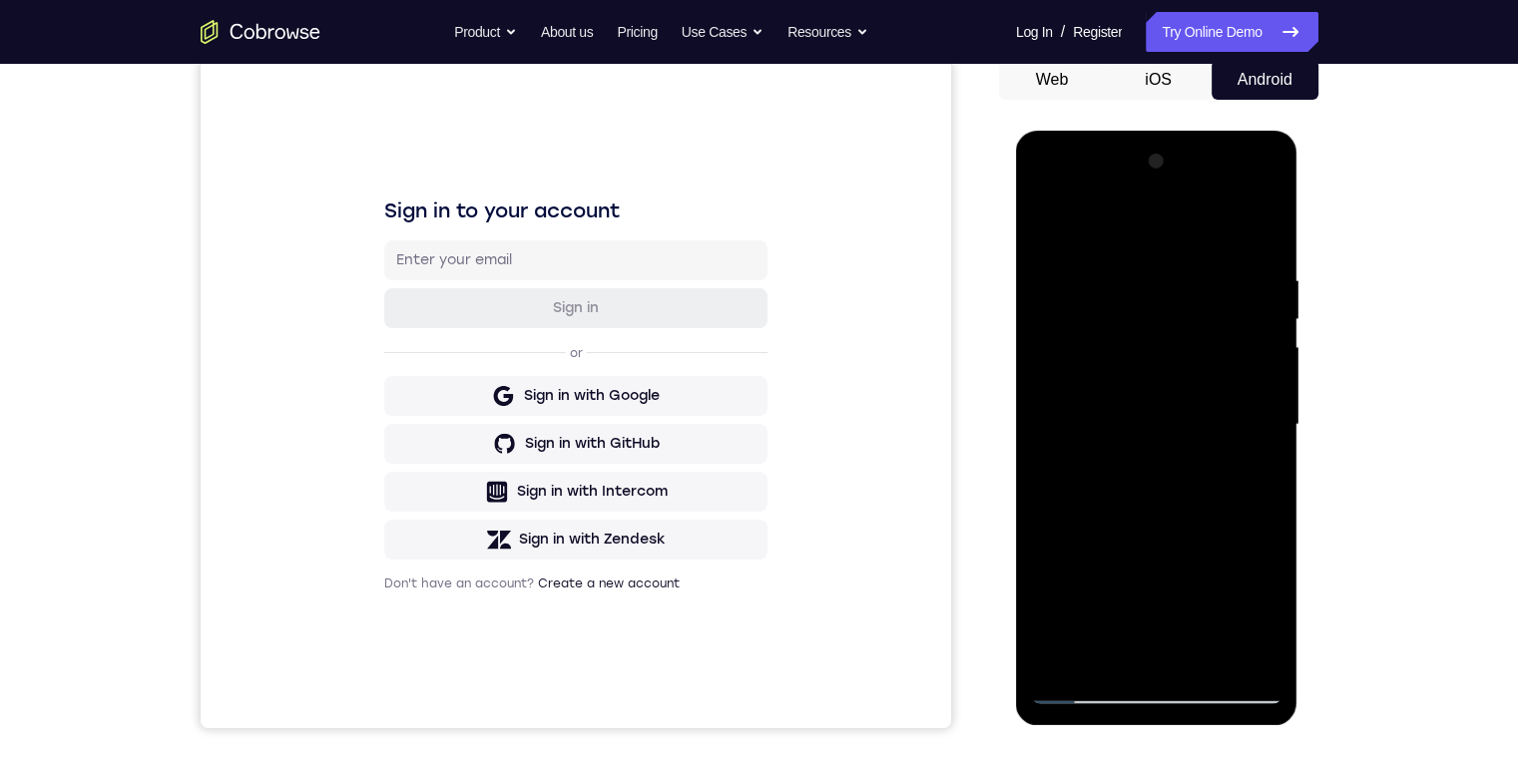
click at [1142, 574] on div at bounding box center [1156, 425] width 251 height 559
click at [1085, 385] on div at bounding box center [1156, 425] width 251 height 559
drag, startPoint x: 1122, startPoint y: 512, endPoint x: 1034, endPoint y: 515, distance: 87.9
click at [1104, 512] on div at bounding box center [1156, 425] width 251 height 559
click at [1106, 521] on div at bounding box center [1156, 425] width 251 height 559
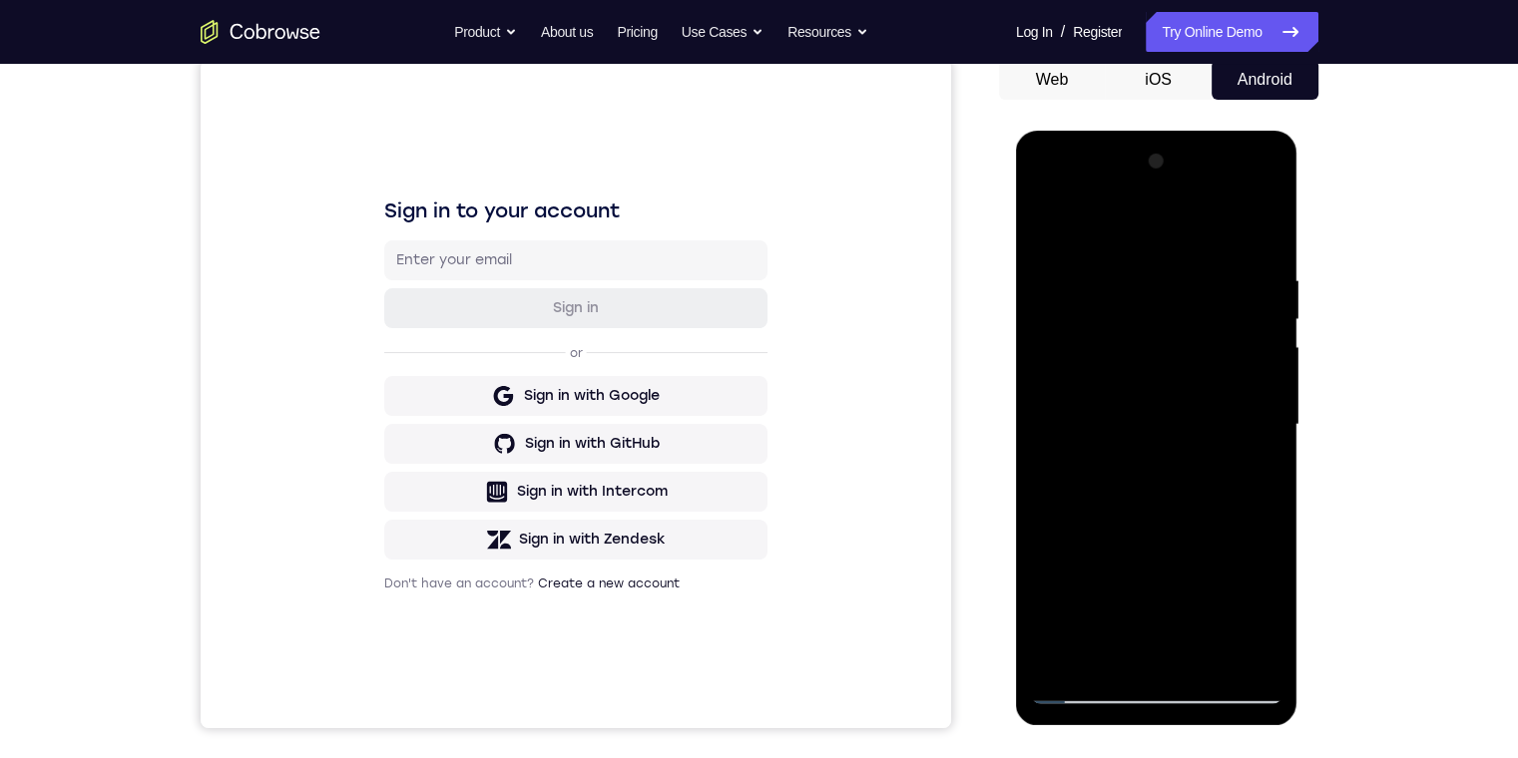
click at [1142, 426] on div at bounding box center [1156, 425] width 251 height 559
click at [1058, 395] on div at bounding box center [1156, 425] width 251 height 559
click at [1090, 353] on div at bounding box center [1156, 425] width 251 height 559
click at [1083, 333] on div at bounding box center [1156, 425] width 251 height 559
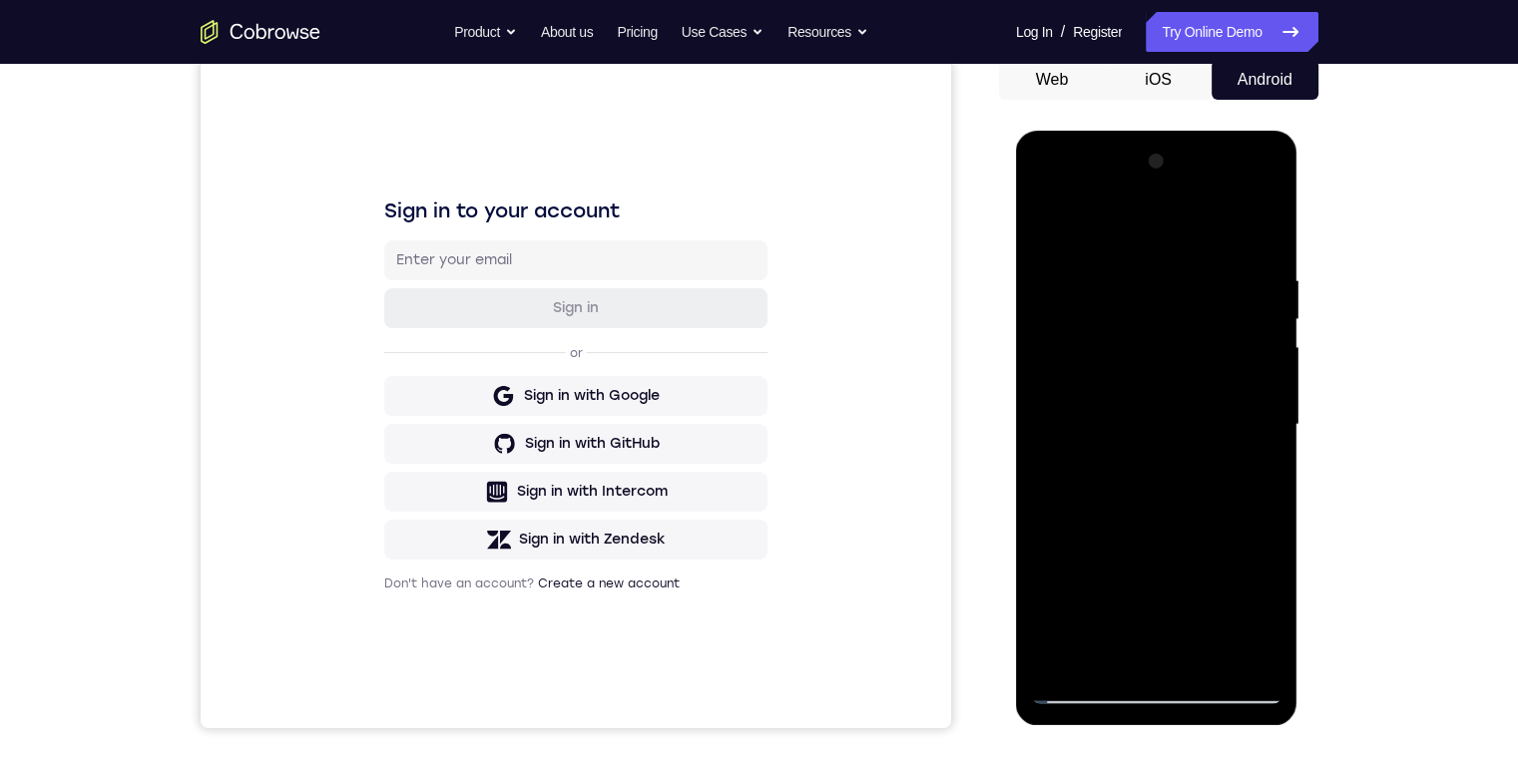
click at [1059, 383] on div at bounding box center [1156, 425] width 251 height 559
click at [1055, 394] on div at bounding box center [1156, 425] width 251 height 559
click at [1049, 639] on div at bounding box center [1156, 425] width 251 height 559
click at [1042, 506] on div at bounding box center [1156, 425] width 251 height 559
click at [1038, 503] on div at bounding box center [1156, 425] width 251 height 559
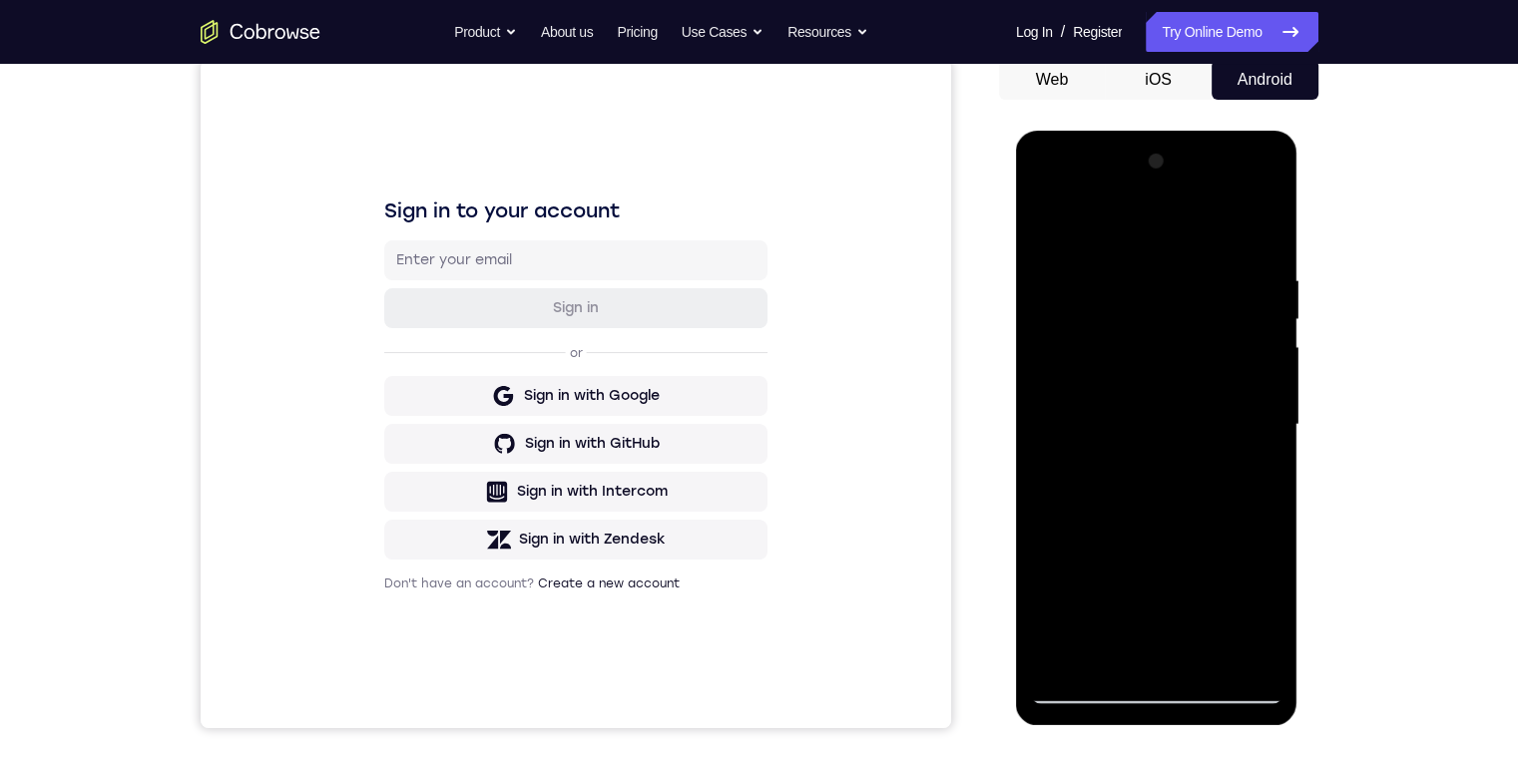
click at [1070, 508] on div at bounding box center [1156, 425] width 251 height 559
click at [1085, 508] on div at bounding box center [1156, 425] width 251 height 559
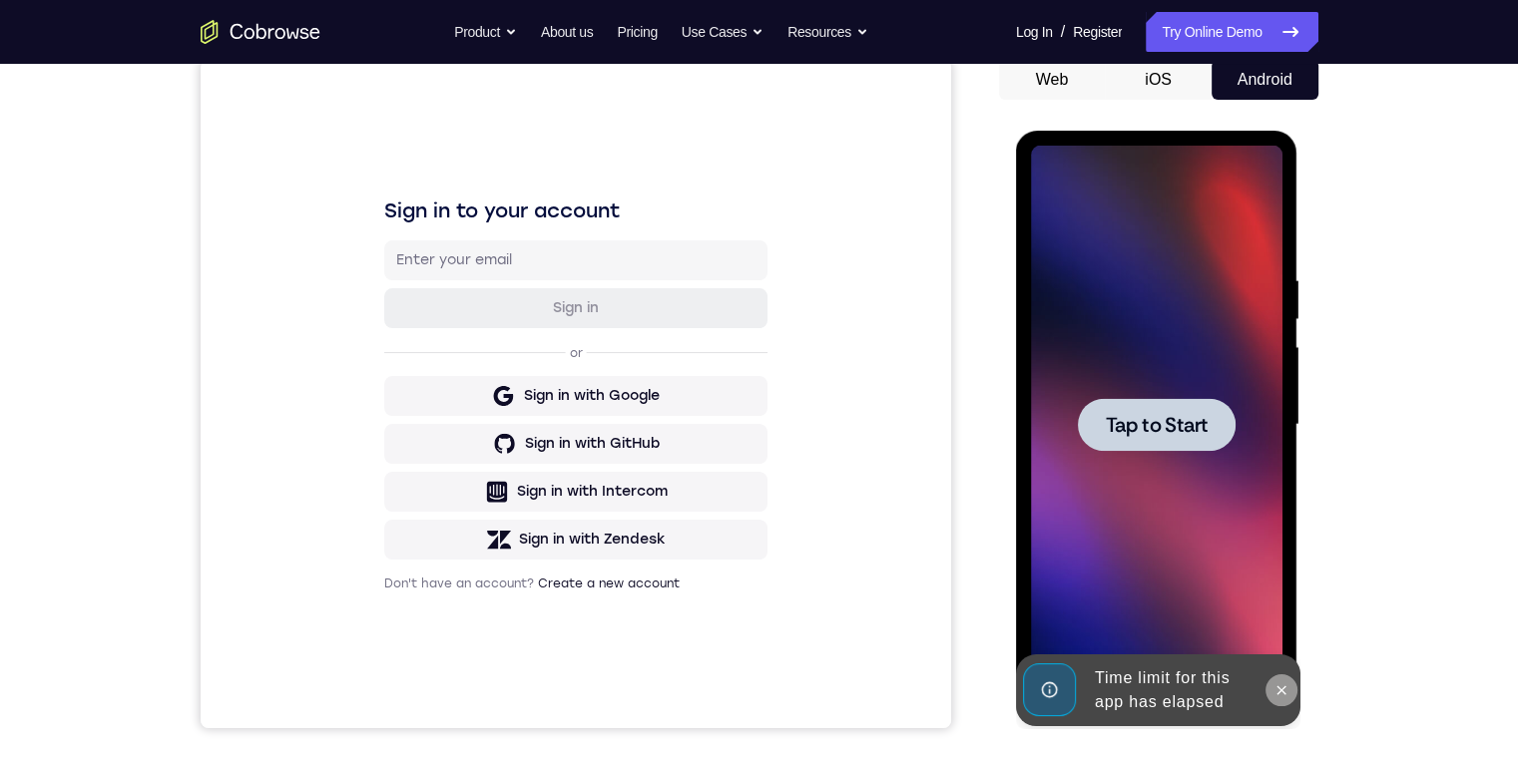
click at [1285, 683] on icon at bounding box center [1281, 691] width 16 height 16
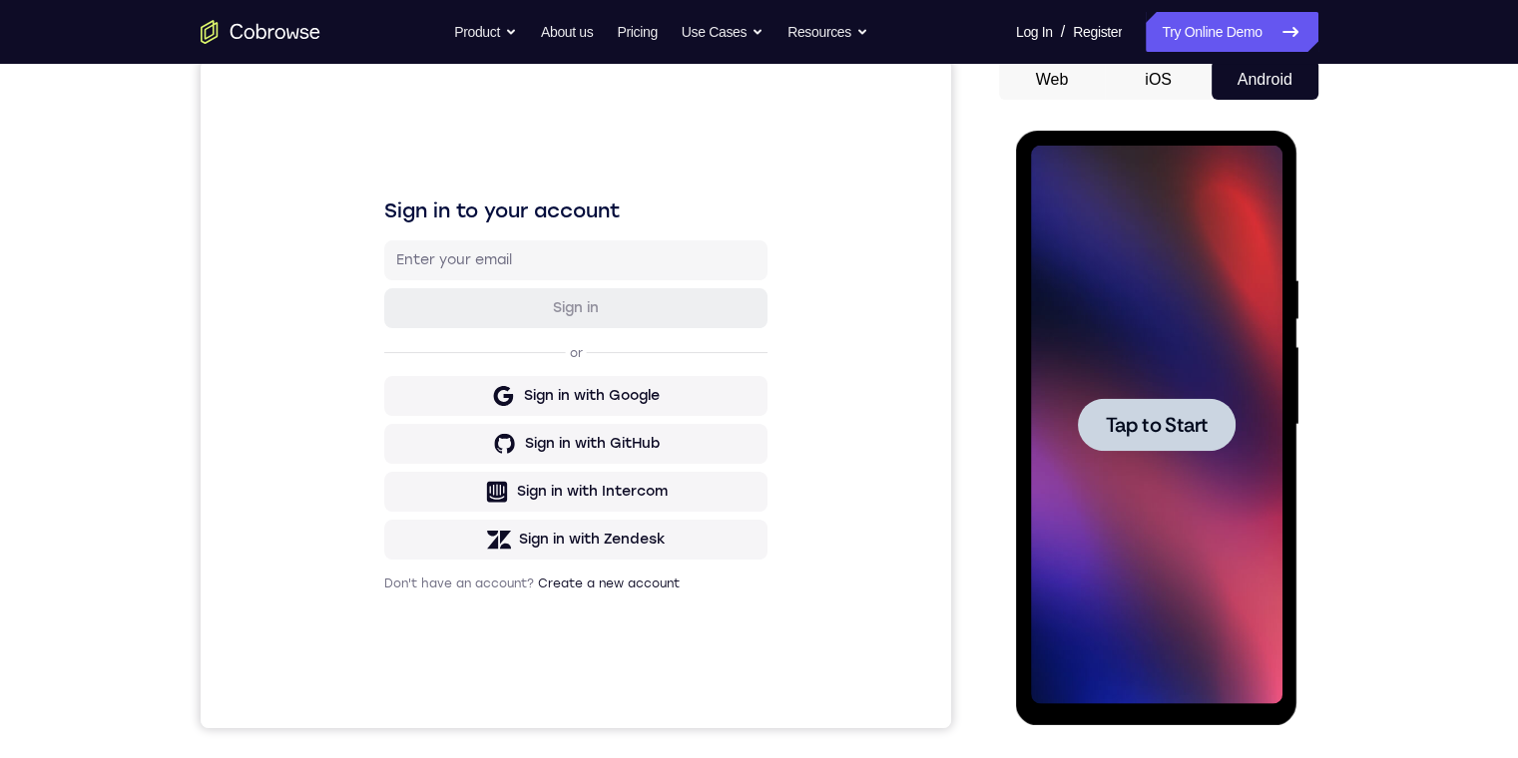
click at [1190, 415] on span "Tap to Start" at bounding box center [1157, 425] width 102 height 20
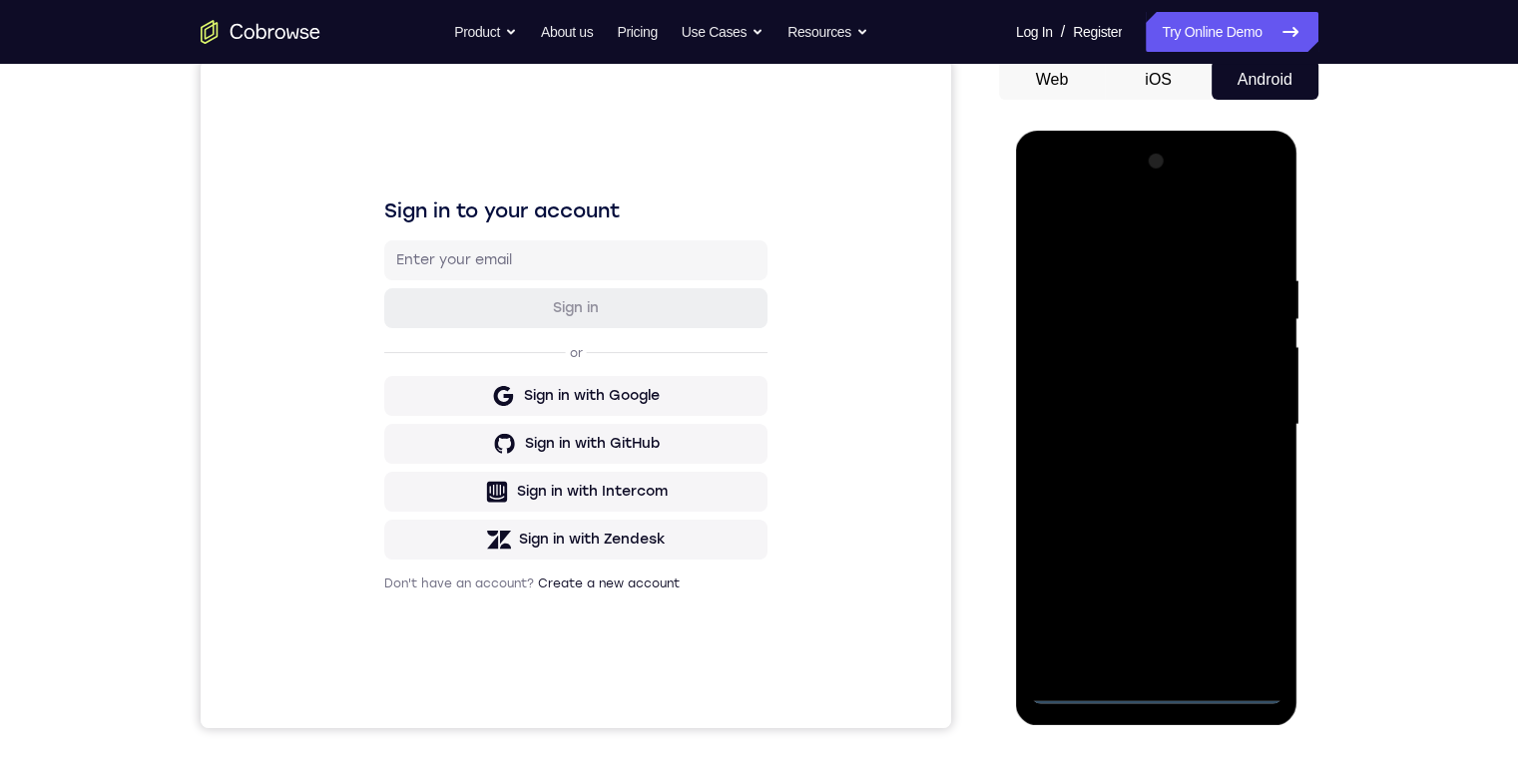
click at [1153, 694] on div at bounding box center [1156, 425] width 251 height 559
click at [1154, 652] on div at bounding box center [1156, 425] width 251 height 559
click at [1128, 581] on div at bounding box center [1156, 425] width 251 height 559
click at [1047, 572] on div at bounding box center [1156, 425] width 251 height 559
click at [1134, 615] on div at bounding box center [1156, 425] width 251 height 559
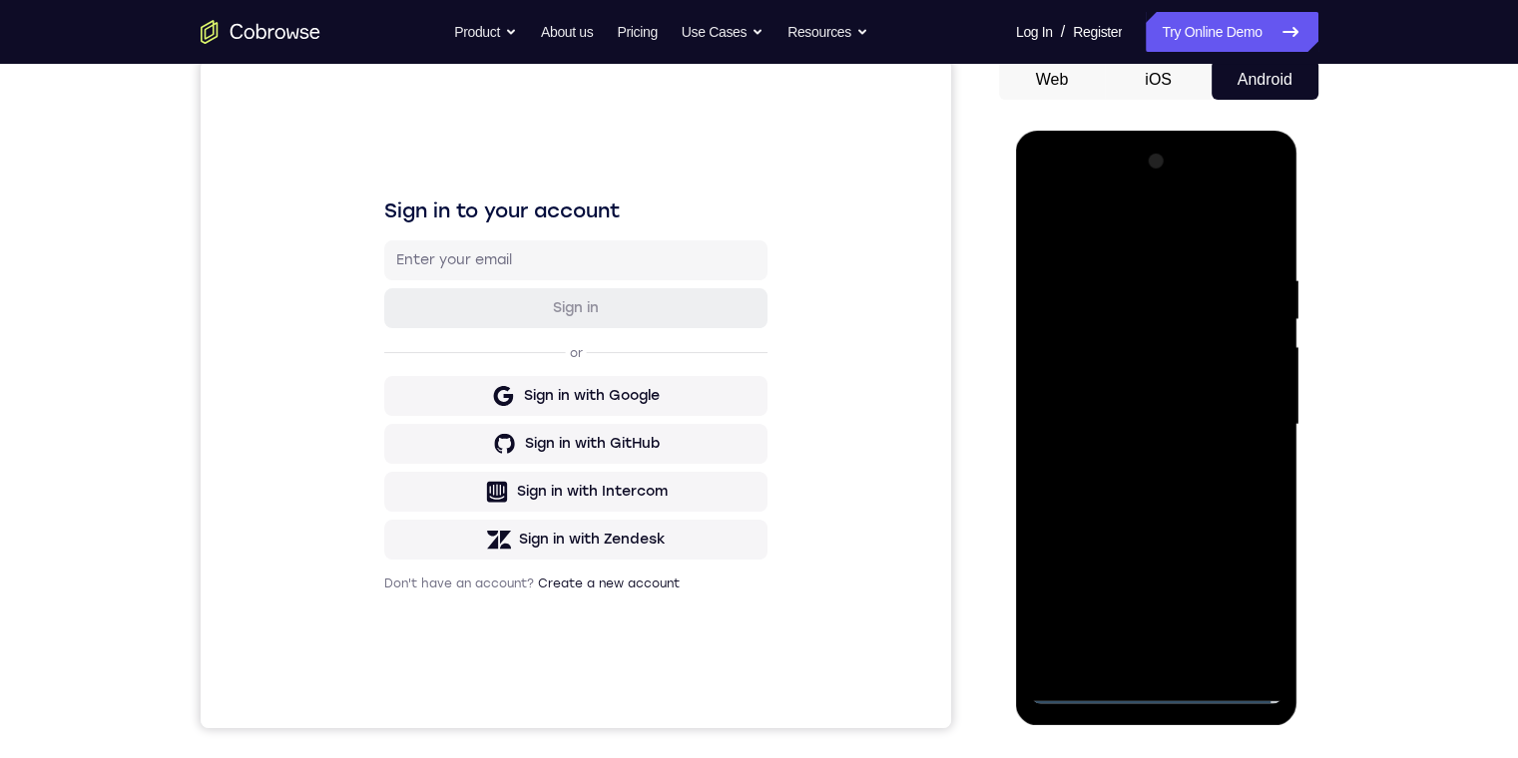
click at [1095, 544] on div at bounding box center [1156, 425] width 251 height 559
click at [1182, 616] on div at bounding box center [1156, 425] width 251 height 559
click at [1249, 538] on div at bounding box center [1156, 425] width 251 height 559
click at [1230, 585] on div at bounding box center [1156, 425] width 251 height 559
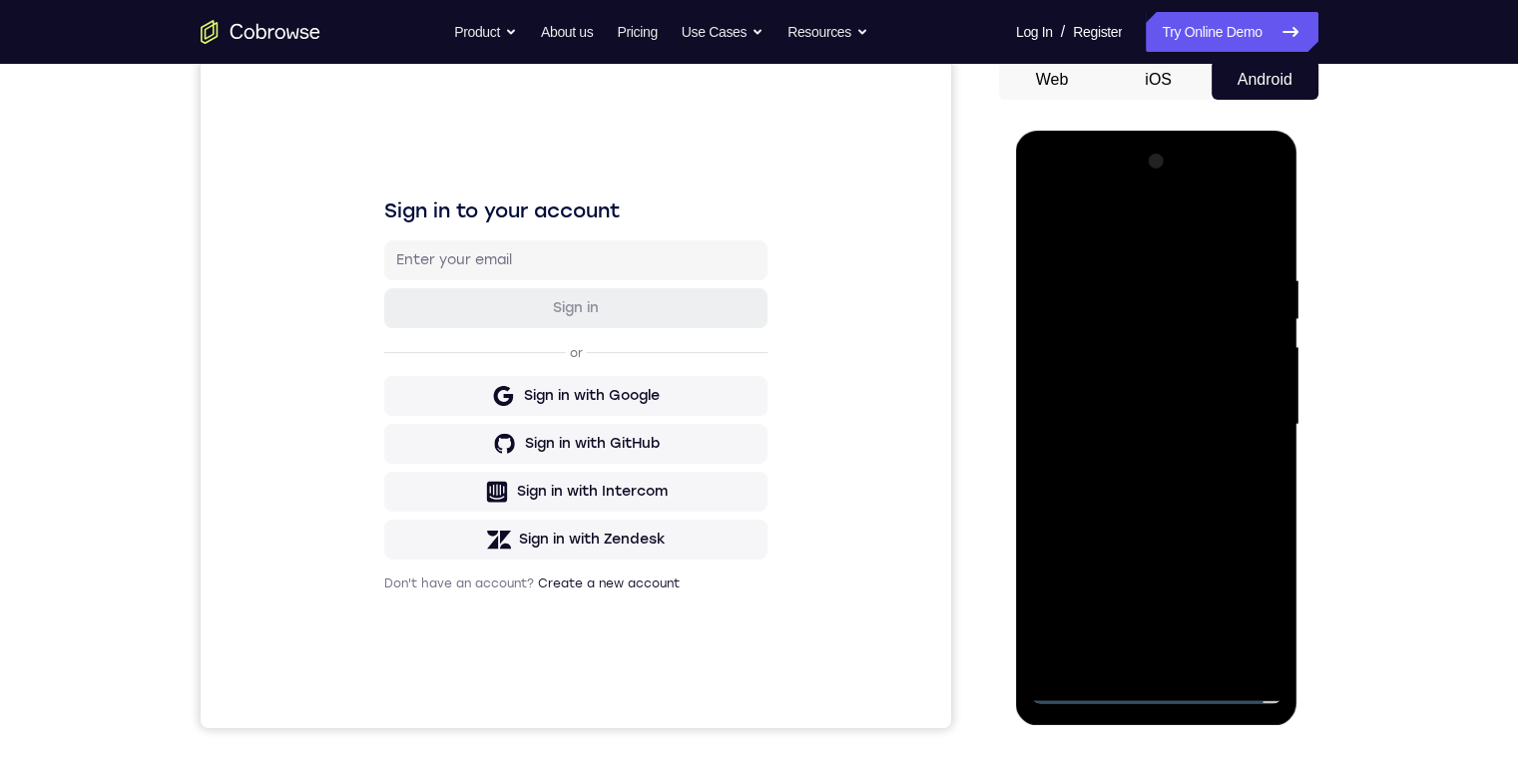
click at [1180, 643] on div at bounding box center [1156, 425] width 251 height 559
click at [1253, 586] on div at bounding box center [1156, 425] width 251 height 559
click at [1222, 536] on div at bounding box center [1156, 425] width 251 height 559
click at [1147, 540] on div at bounding box center [1156, 425] width 251 height 559
click at [1087, 542] on div at bounding box center [1156, 425] width 251 height 559
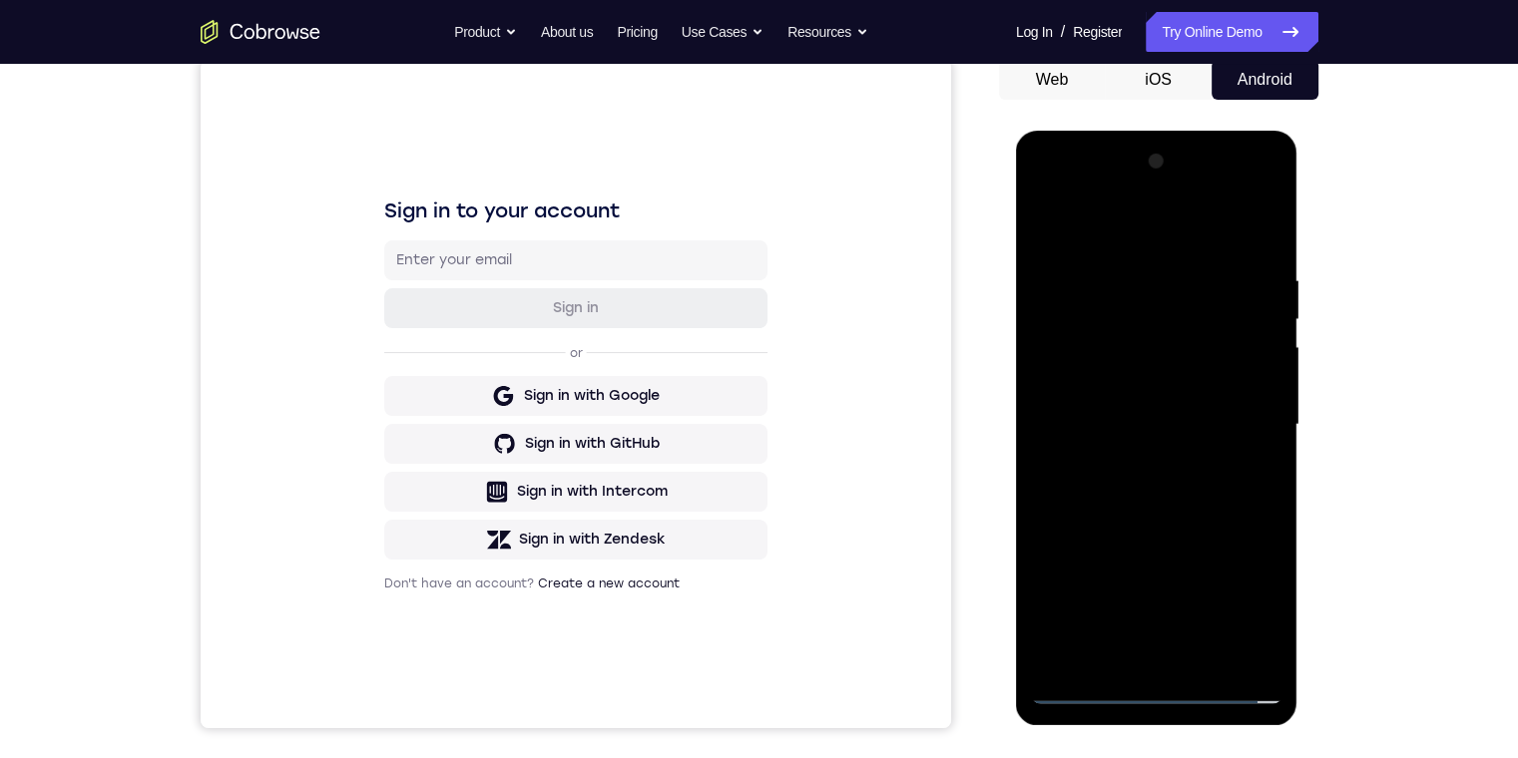
click at [1270, 642] on div at bounding box center [1156, 425] width 251 height 559
click at [1051, 536] on div at bounding box center [1156, 425] width 251 height 559
click at [1131, 331] on div at bounding box center [1156, 425] width 251 height 559
click at [1134, 348] on div at bounding box center [1156, 425] width 251 height 559
click at [1046, 184] on div at bounding box center [1156, 425] width 251 height 559
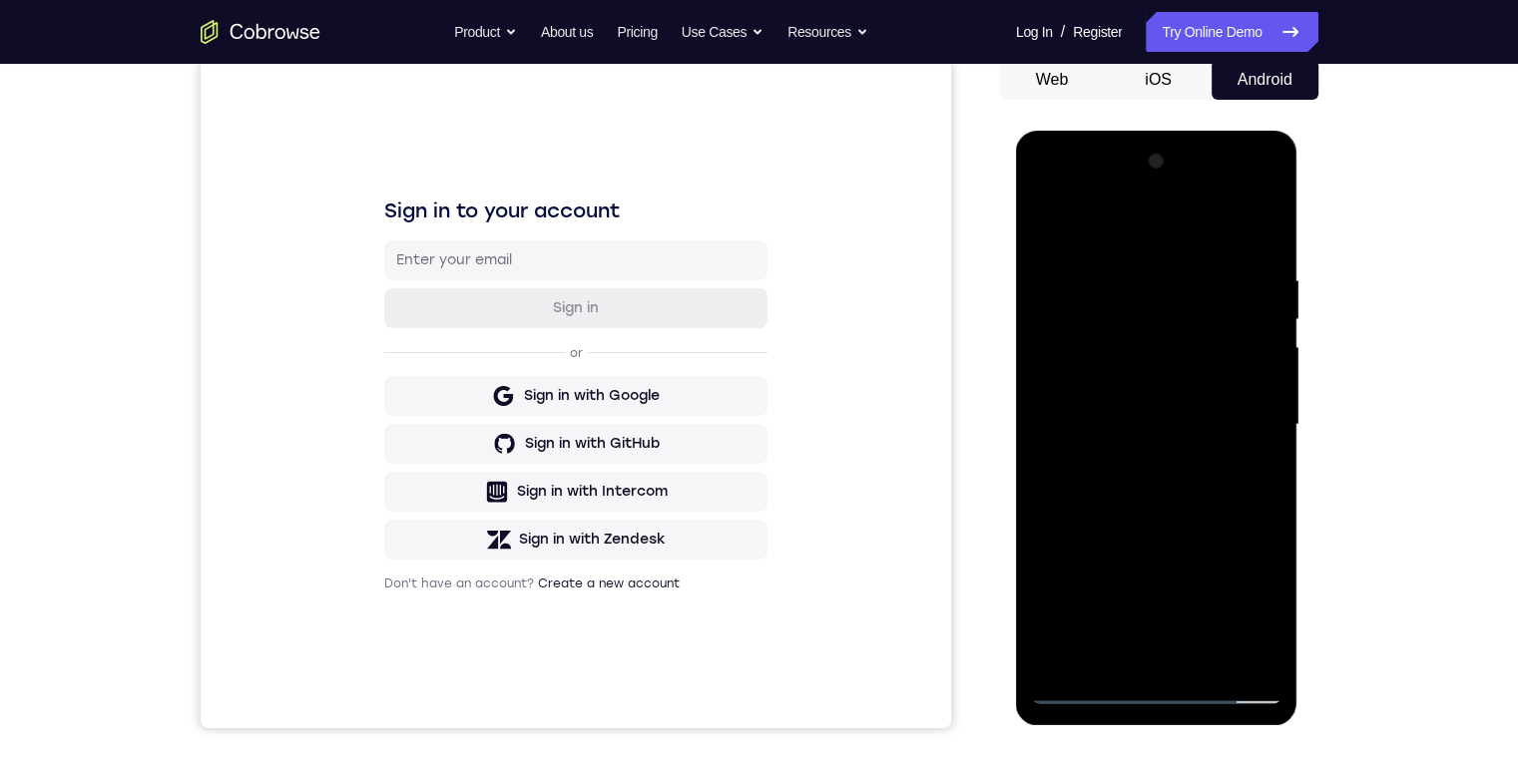
click at [1045, 191] on div at bounding box center [1156, 425] width 251 height 559
click at [1082, 688] on div at bounding box center [1156, 425] width 251 height 559
drag, startPoint x: 1198, startPoint y: 731, endPoint x: 1090, endPoint y: 805, distance: 131.2
click at [1154, 685] on div at bounding box center [1156, 425] width 251 height 559
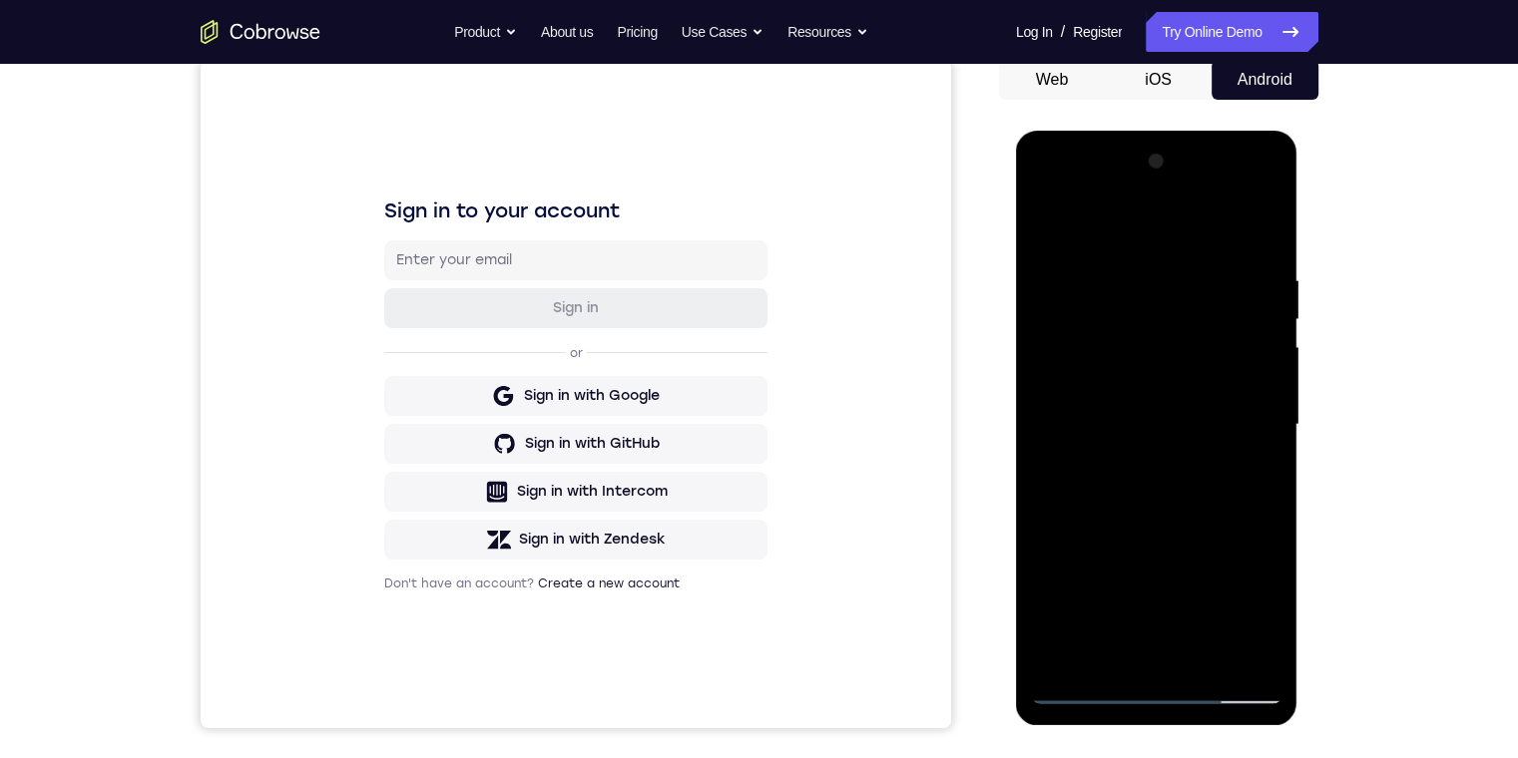
drag, startPoint x: 1269, startPoint y: 372, endPoint x: 1321, endPoint y: 20, distance: 356.1
click at [1300, 131] on html "Online web based iOS Simulators and Android Emulators. Run iPhone, iPad, Mobile…" at bounding box center [1158, 430] width 284 height 599
click at [1073, 530] on div at bounding box center [1156, 425] width 251 height 559
click at [1153, 463] on div at bounding box center [1156, 425] width 251 height 559
drag, startPoint x: 1066, startPoint y: 661, endPoint x: 1096, endPoint y: 656, distance: 30.4
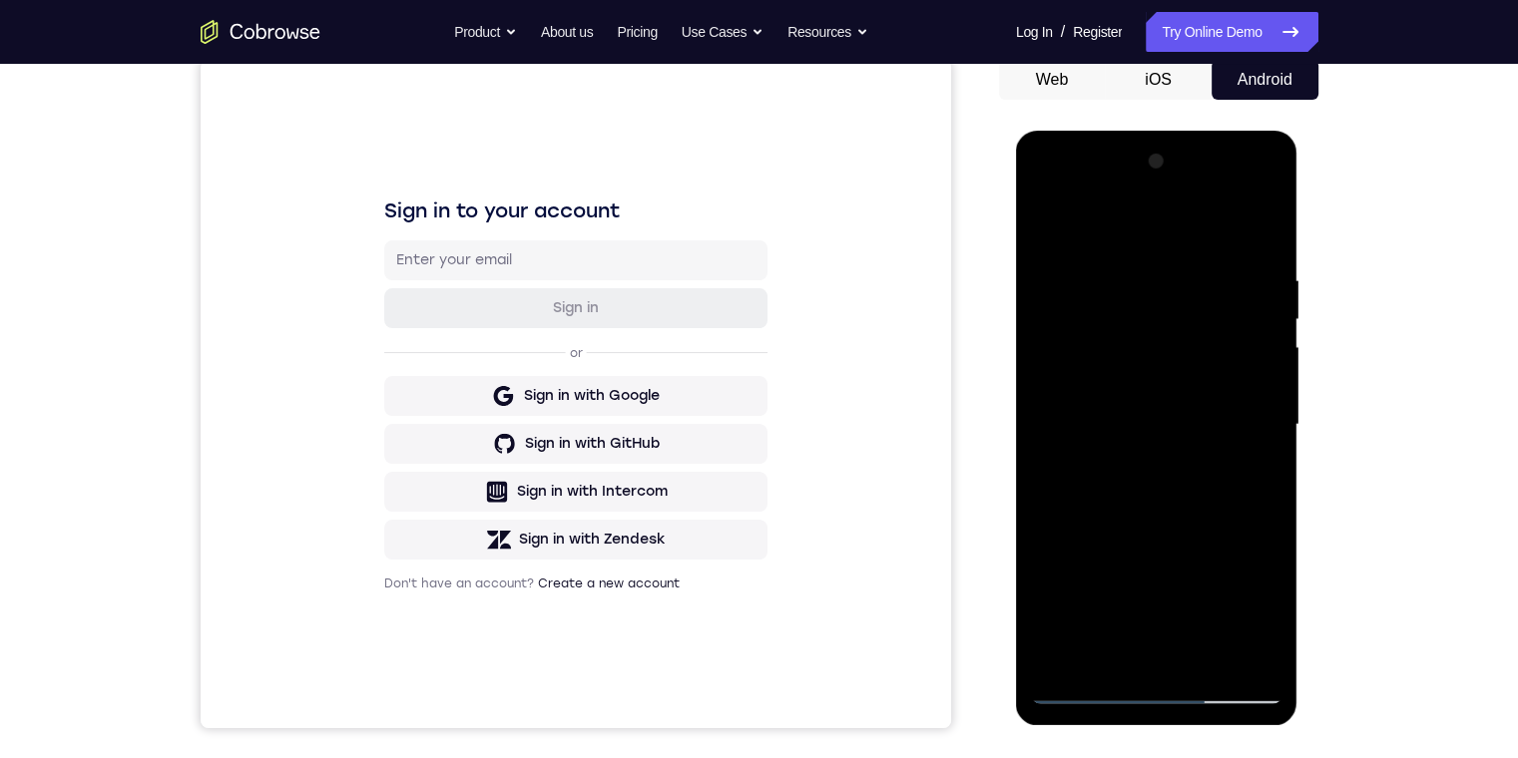
click at [1068, 658] on div at bounding box center [1156, 425] width 251 height 559
click at [1131, 661] on div at bounding box center [1156, 425] width 251 height 559
click at [1126, 655] on div at bounding box center [1156, 425] width 251 height 559
drag, startPoint x: 1152, startPoint y: 367, endPoint x: 1153, endPoint y: 355, distance: 12.0
click at [1155, 354] on div at bounding box center [1156, 425] width 251 height 559
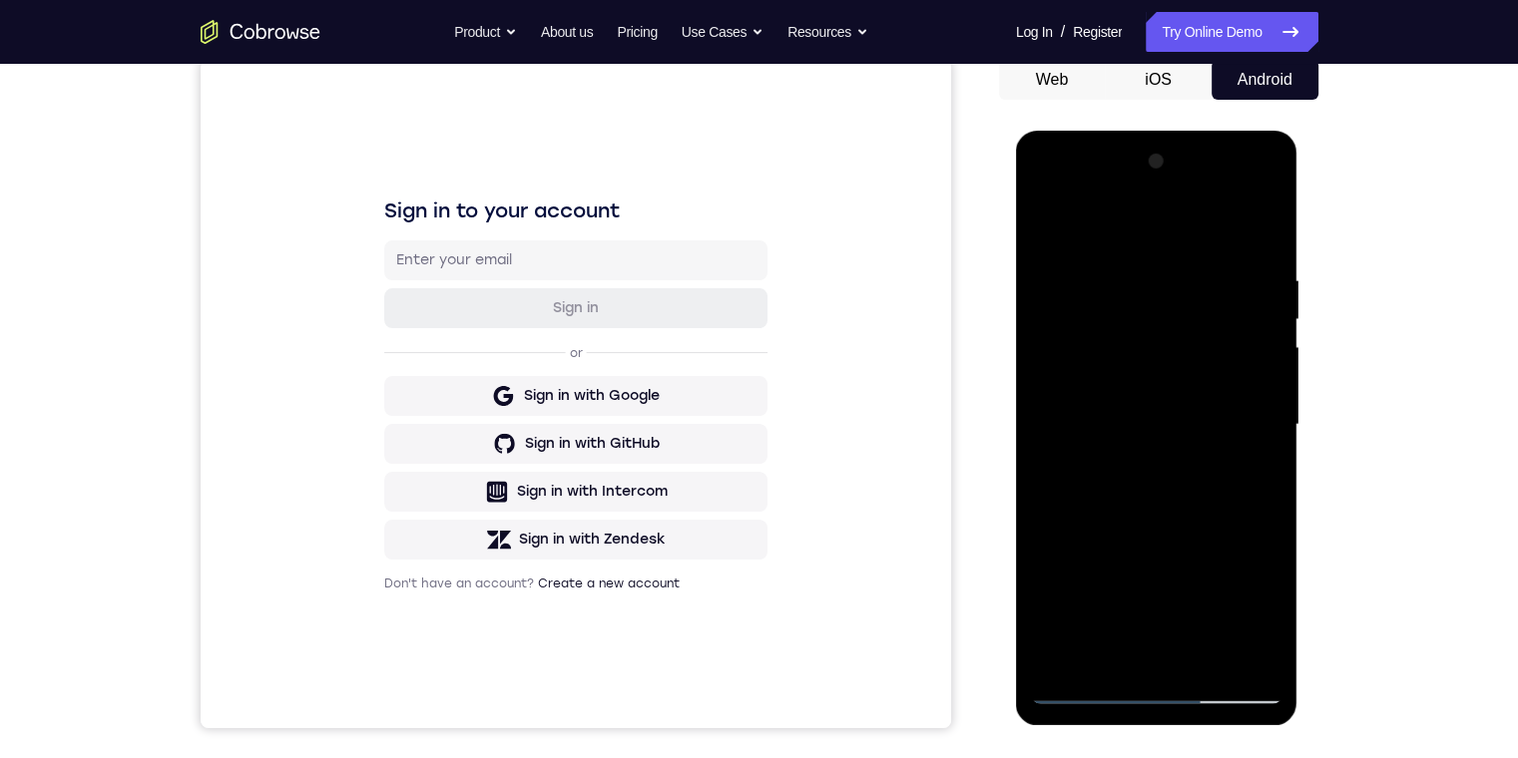
click at [1084, 682] on div at bounding box center [1156, 425] width 251 height 559
click at [1152, 689] on div at bounding box center [1156, 425] width 251 height 559
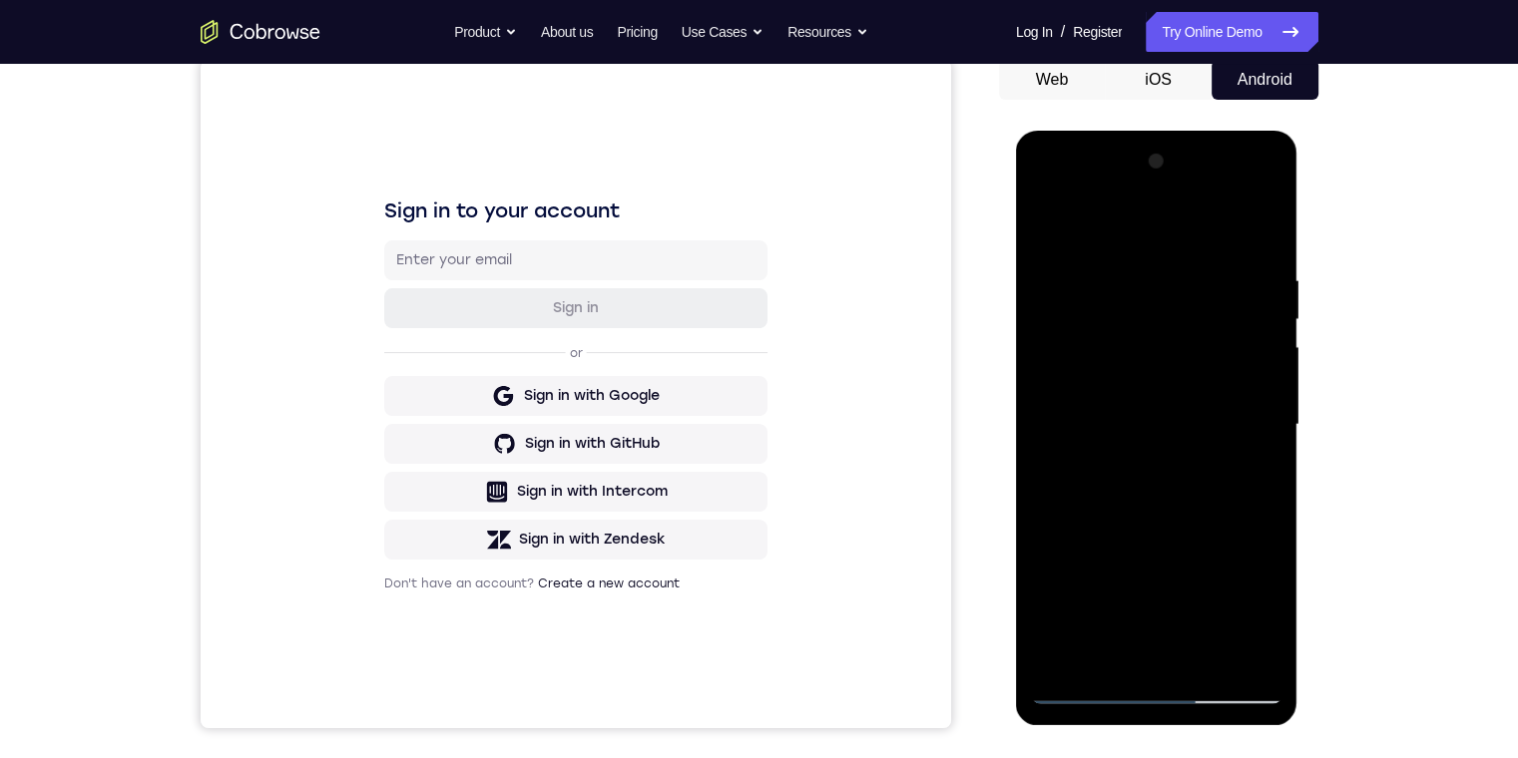
click at [1161, 682] on div at bounding box center [1156, 425] width 251 height 559
drag, startPoint x: 1161, startPoint y: 682, endPoint x: 1177, endPoint y: 275, distance: 406.5
click at [1178, 276] on div at bounding box center [1156, 425] width 251 height 559
click at [1131, 394] on div at bounding box center [1156, 425] width 251 height 559
click at [1092, 278] on div at bounding box center [1156, 425] width 251 height 559
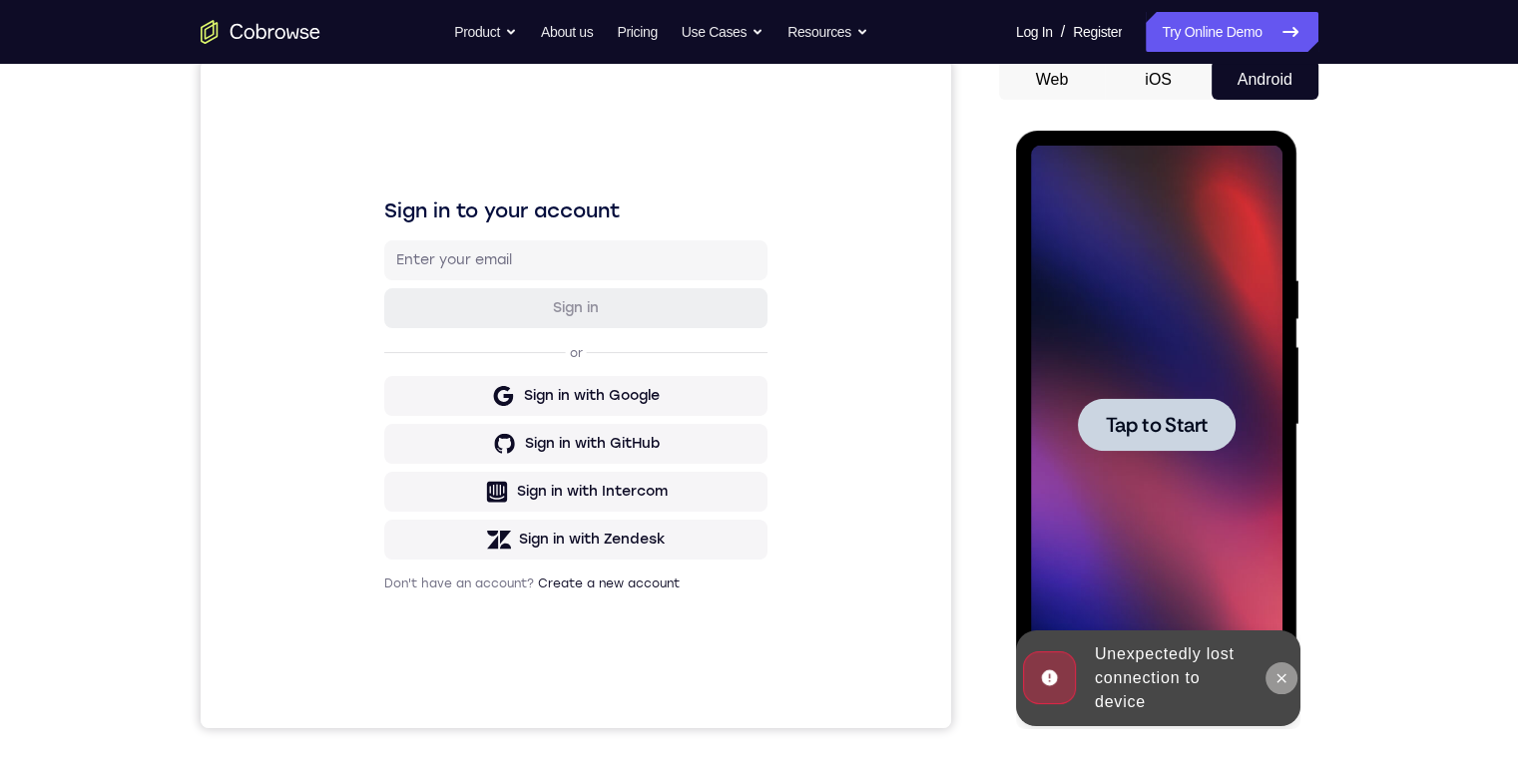
click at [1276, 671] on icon at bounding box center [1281, 679] width 16 height 16
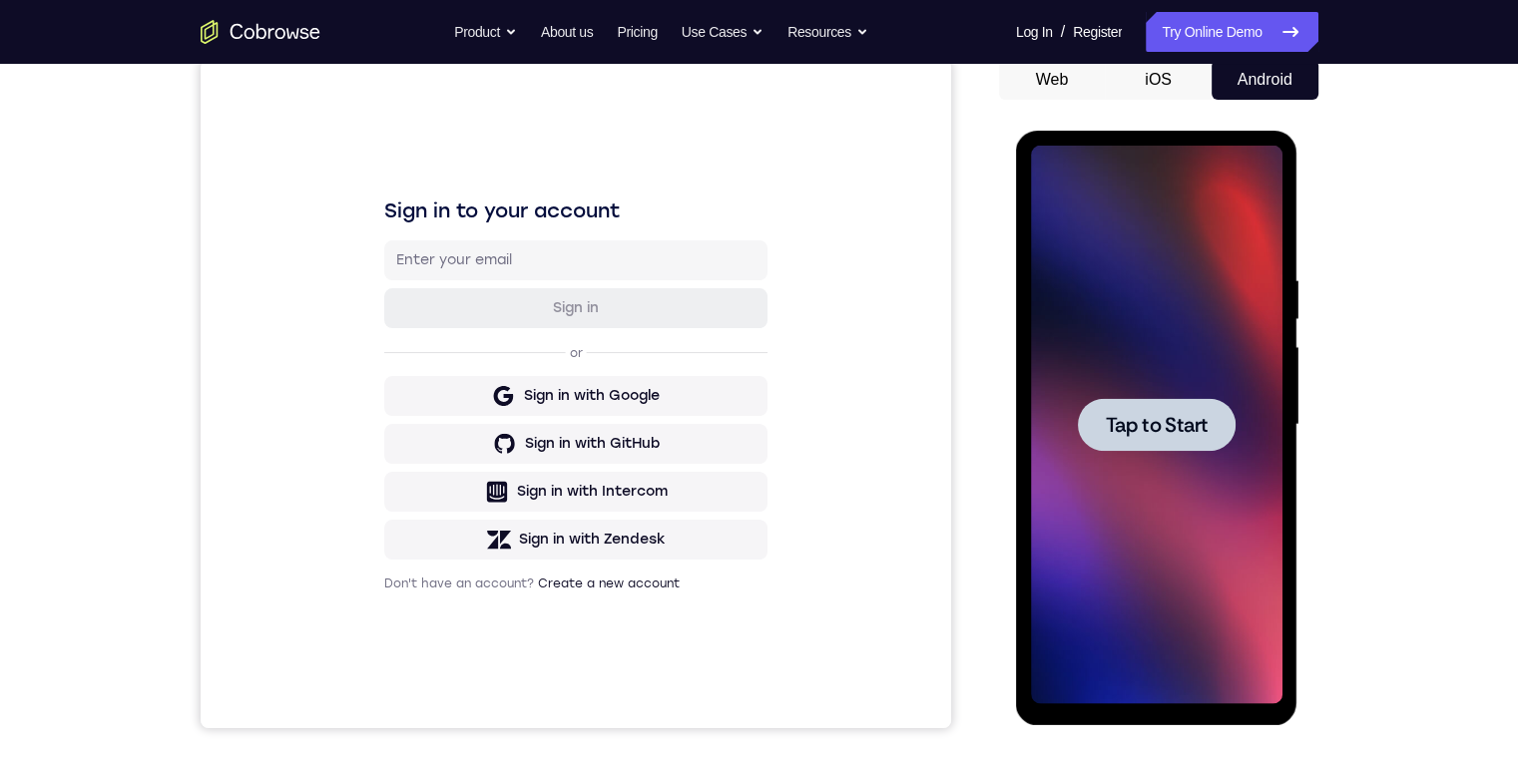
click at [1142, 425] on span "Tap to Start" at bounding box center [1157, 425] width 102 height 20
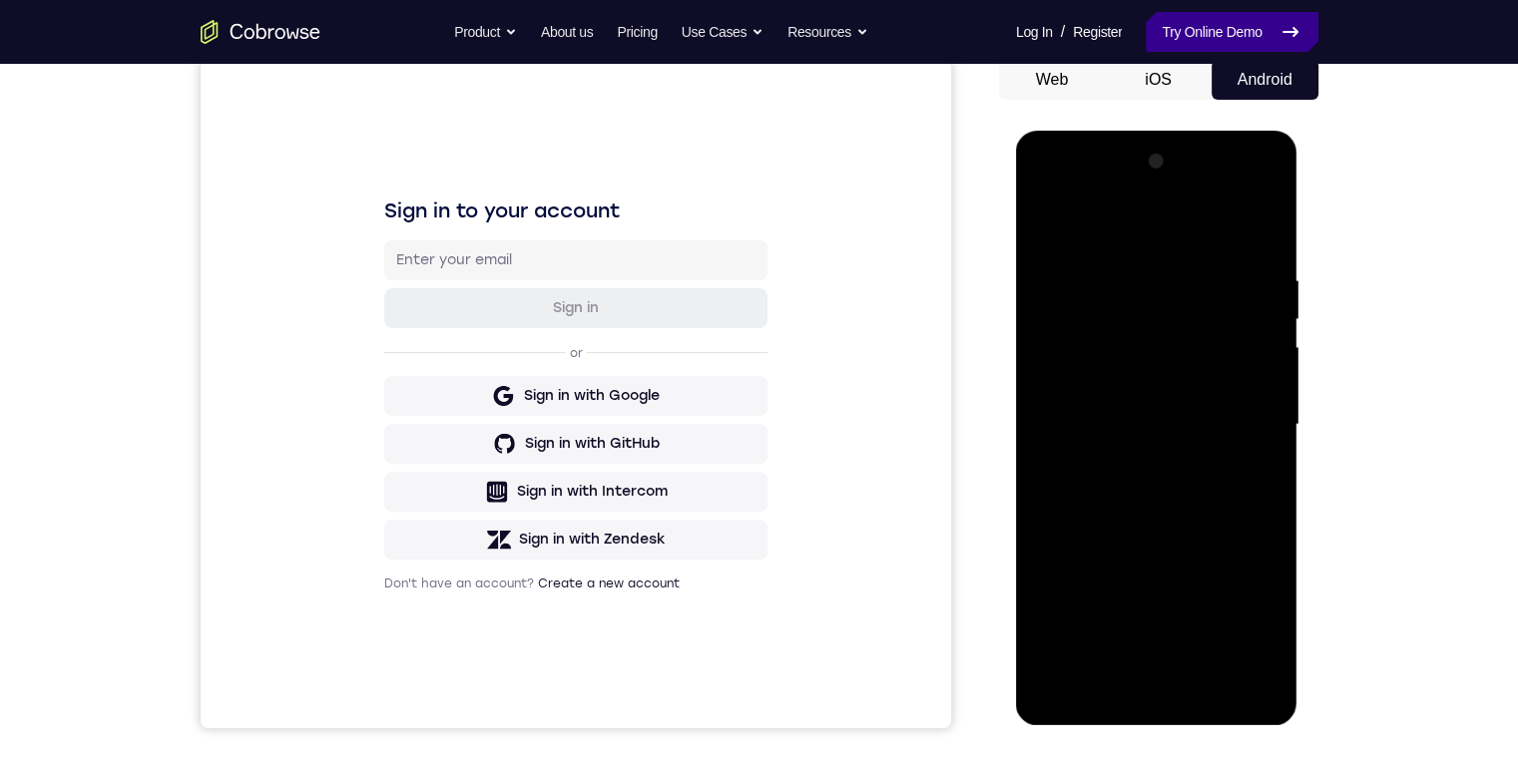
click at [1293, 26] on icon at bounding box center [1290, 32] width 24 height 24
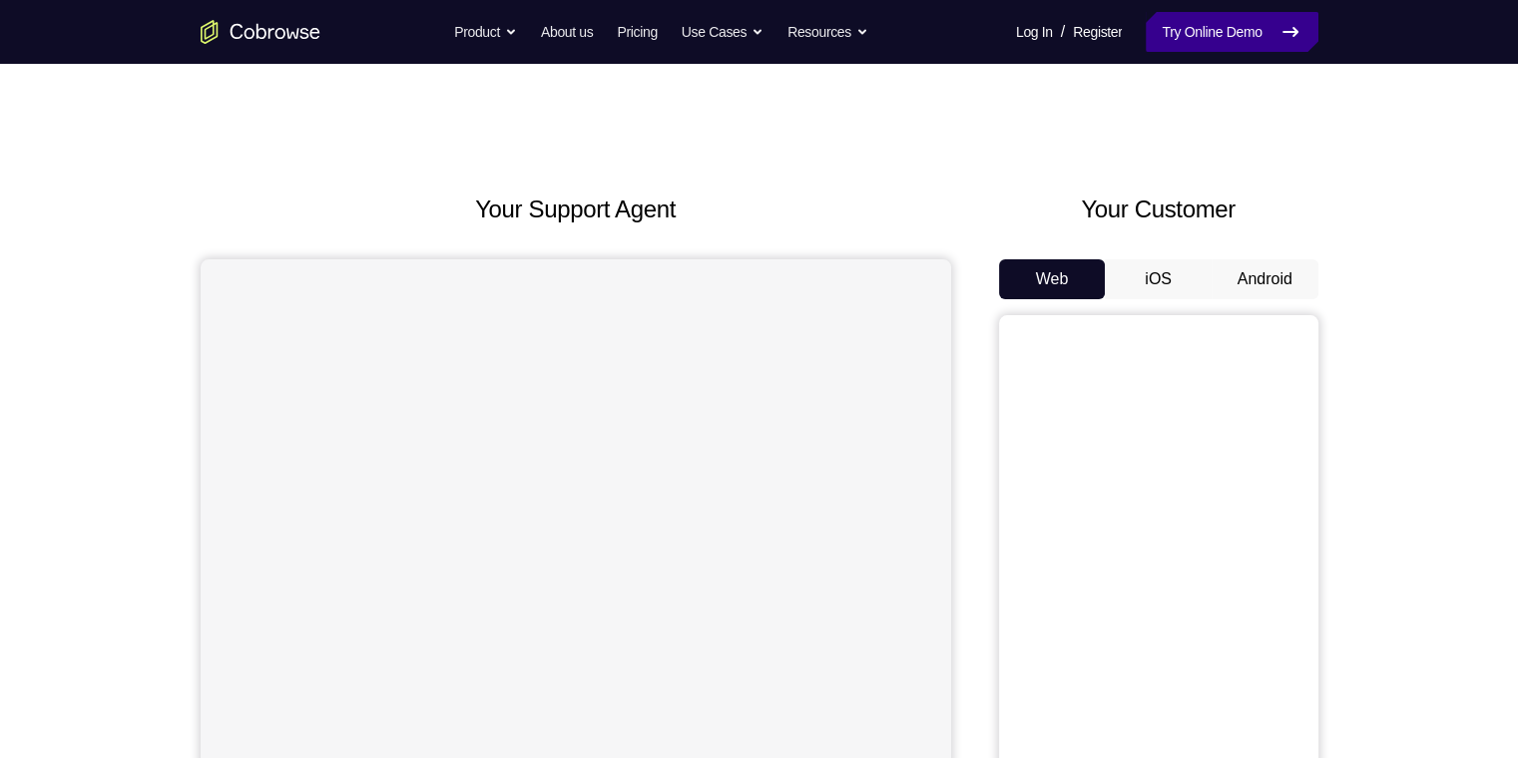
click at [1305, 30] on link "Try Online Demo" at bounding box center [1232, 32] width 172 height 40
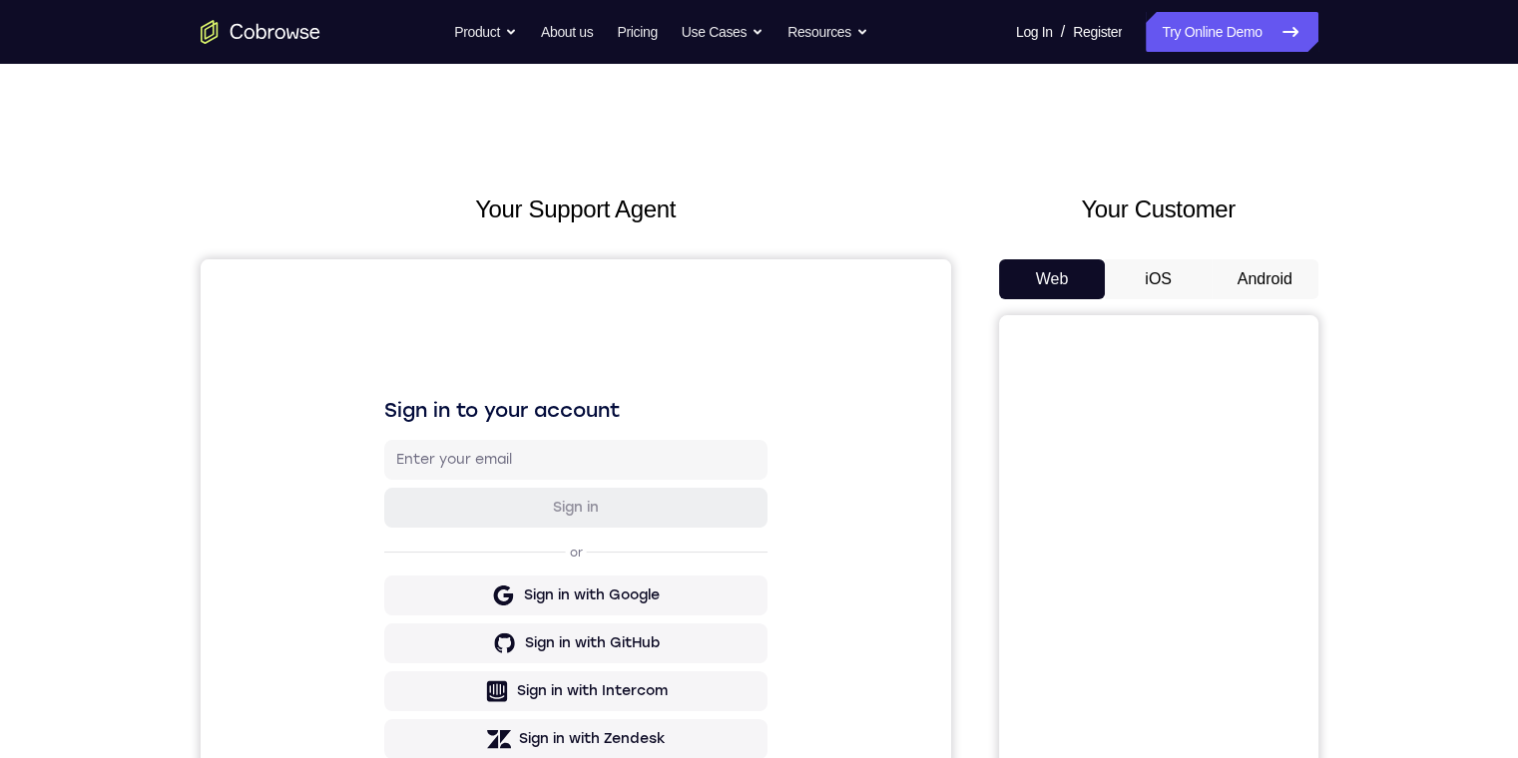
click at [228, 9] on nav "Go back Powerful, Flexible and Trustworthy. Avoid all extra friction for both A…" at bounding box center [759, 32] width 1518 height 64
click at [226, 11] on nav "Go back Powerful, Flexible and Trustworthy. Avoid all extra friction for both A…" at bounding box center [759, 32] width 1518 height 64
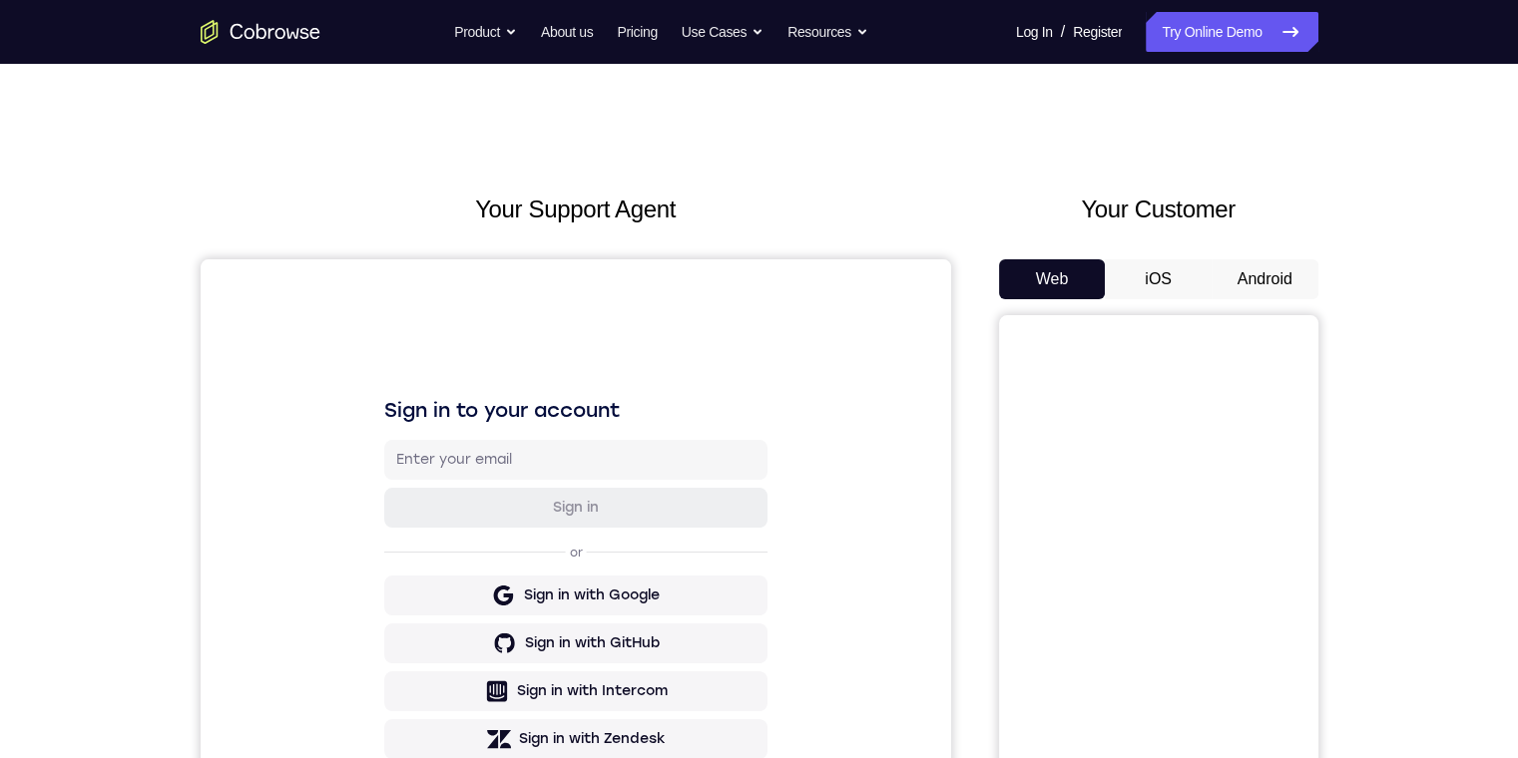
click at [319, 22] on div "Go back Powerful, Flexible and Trustworthy. Avoid all extra friction for both A…" at bounding box center [759, 32] width 1277 height 40
drag, startPoint x: 319, startPoint y: 22, endPoint x: 1027, endPoint y: 4, distance: 707.8
click at [1236, 28] on link "Try Online Demo" at bounding box center [1232, 32] width 172 height 40
